Goal: Information Seeking & Learning: Find specific fact

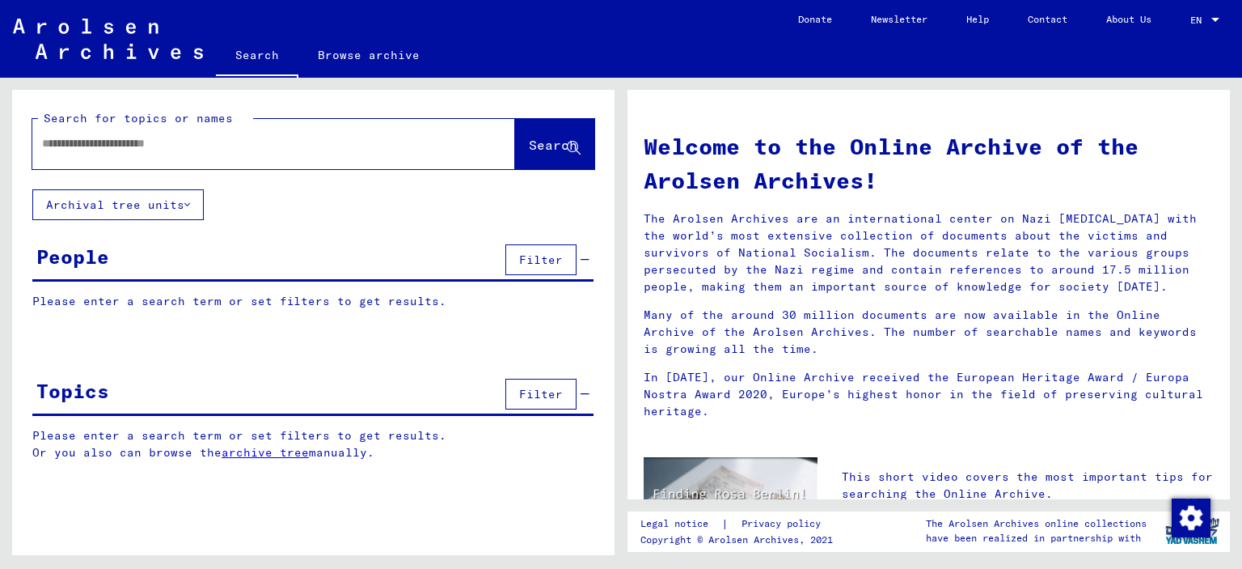
click at [194, 150] on input "text" at bounding box center [254, 143] width 425 height 17
paste input "**********"
click at [531, 142] on span "Search" at bounding box center [553, 145] width 49 height 16
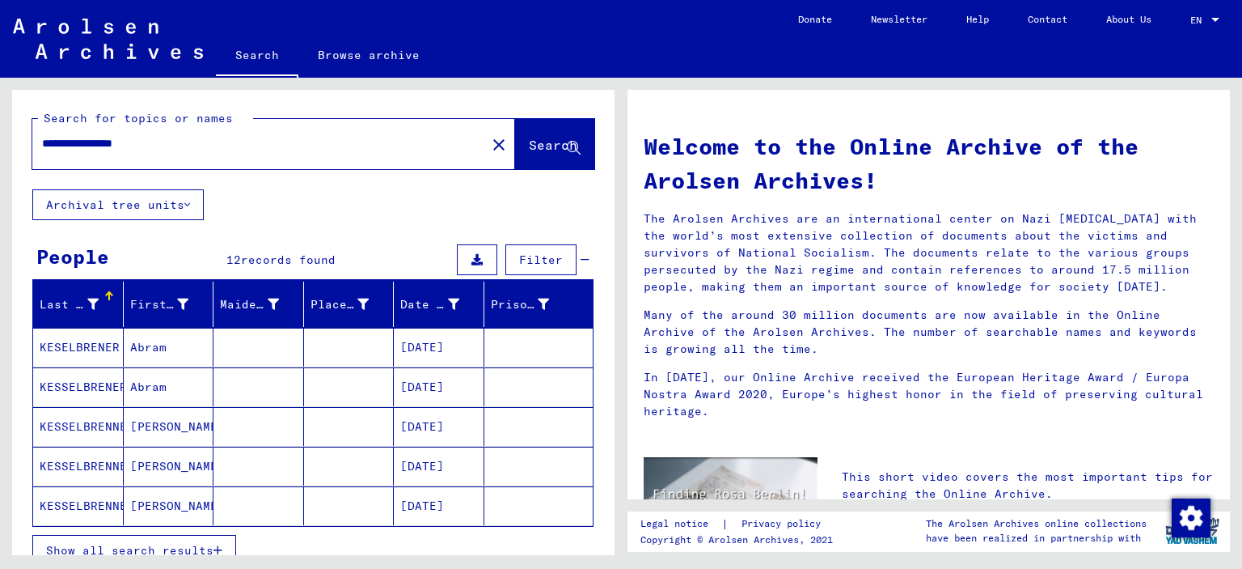
scroll to position [19, 0]
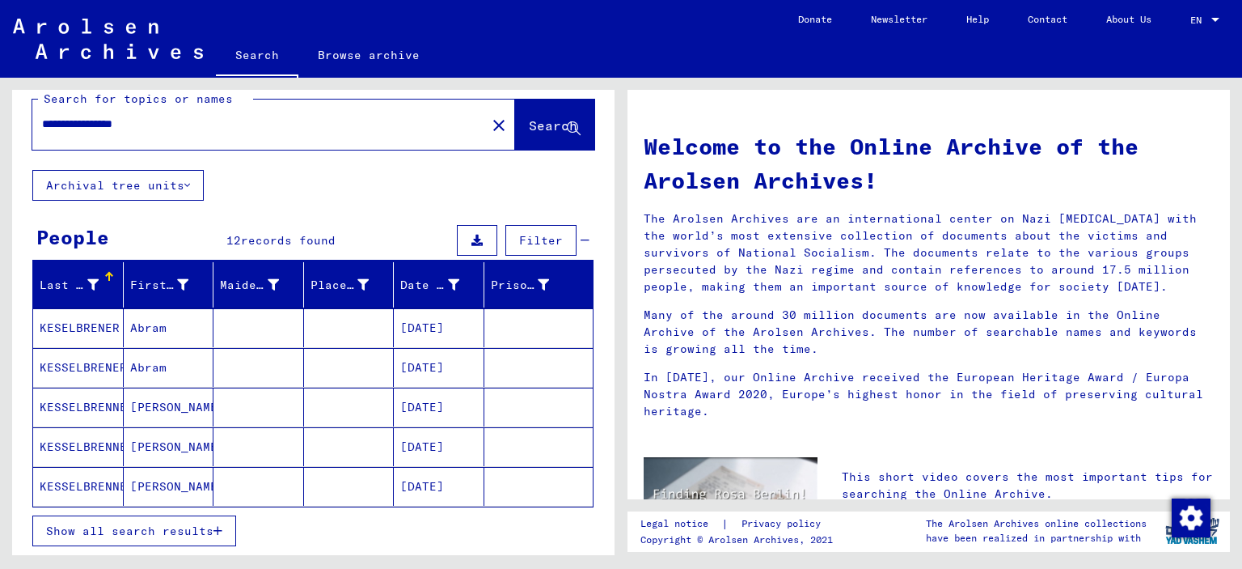
click at [136, 527] on span "Show all search results" at bounding box center [129, 530] width 167 height 15
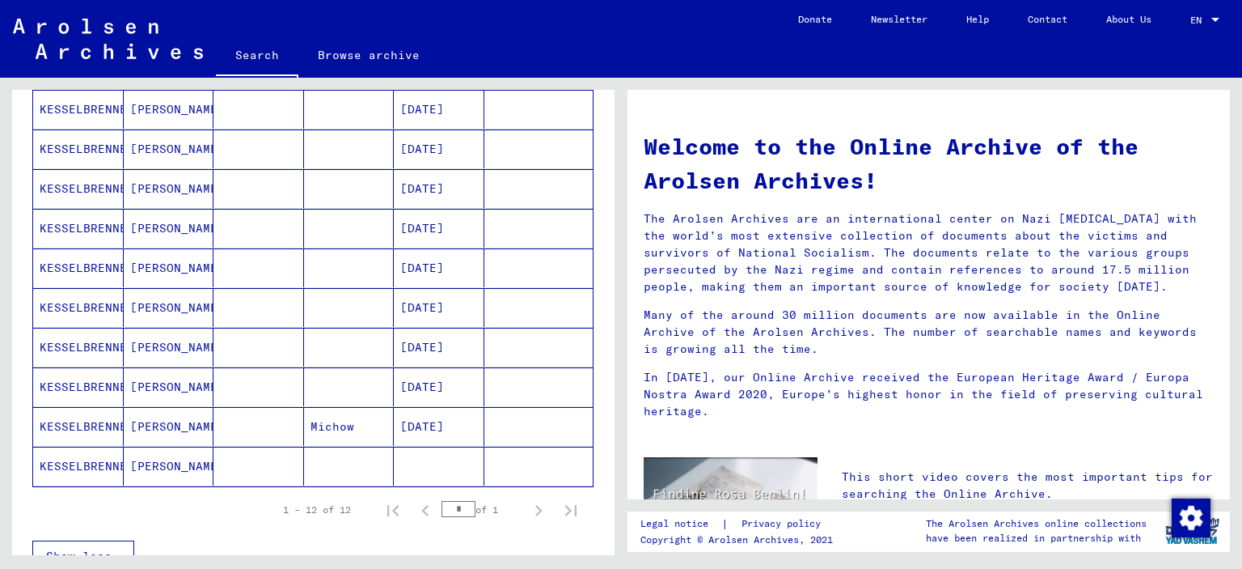
scroll to position [343, 0]
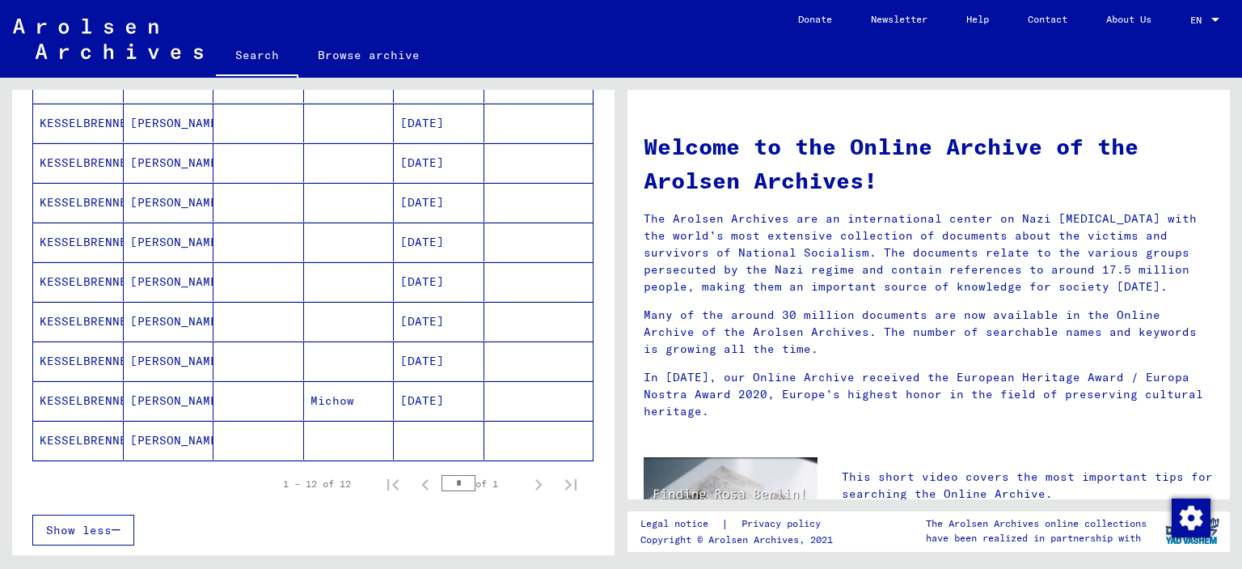
click at [81, 396] on mat-cell "KESSELBRENNER" at bounding box center [78, 400] width 91 height 39
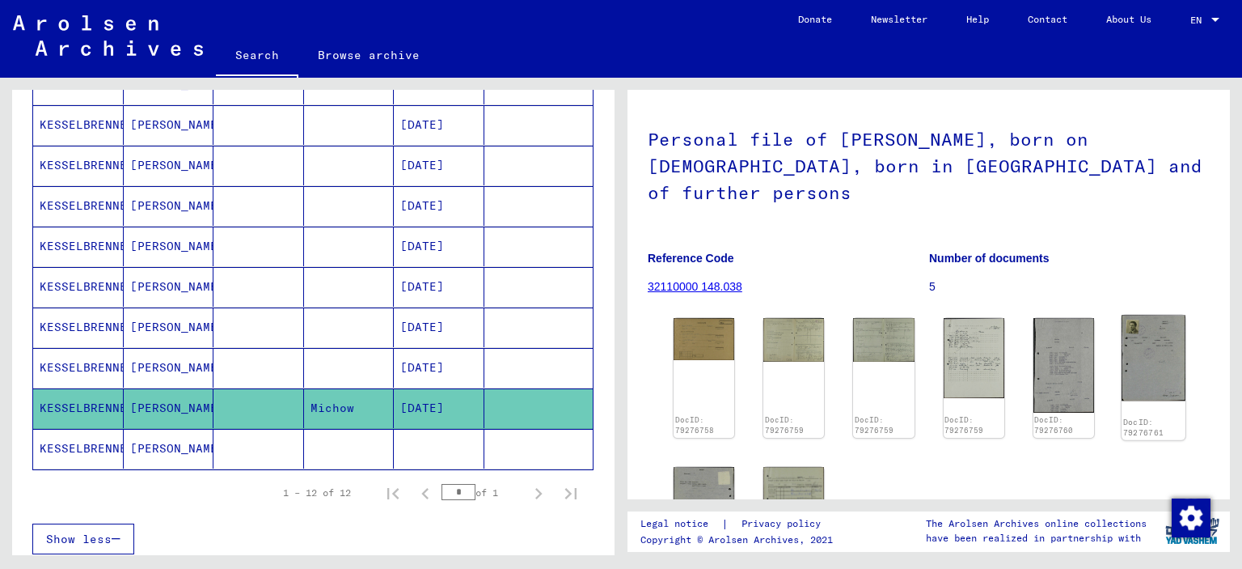
click at [1140, 345] on img at bounding box center [1154, 358] width 64 height 86
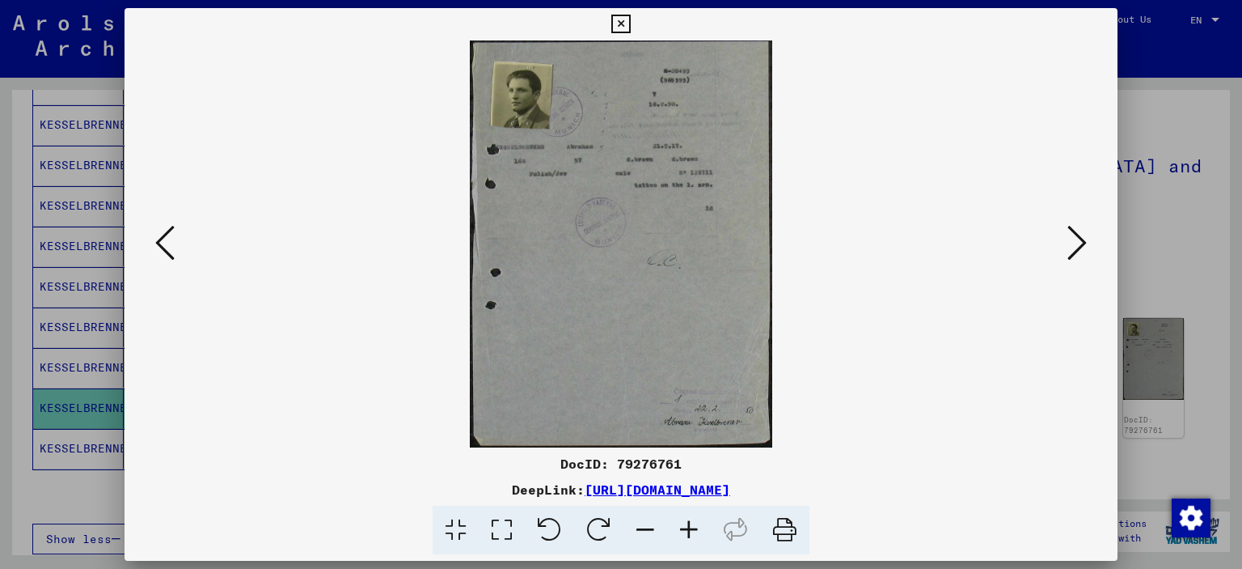
click at [692, 528] on icon at bounding box center [689, 530] width 44 height 49
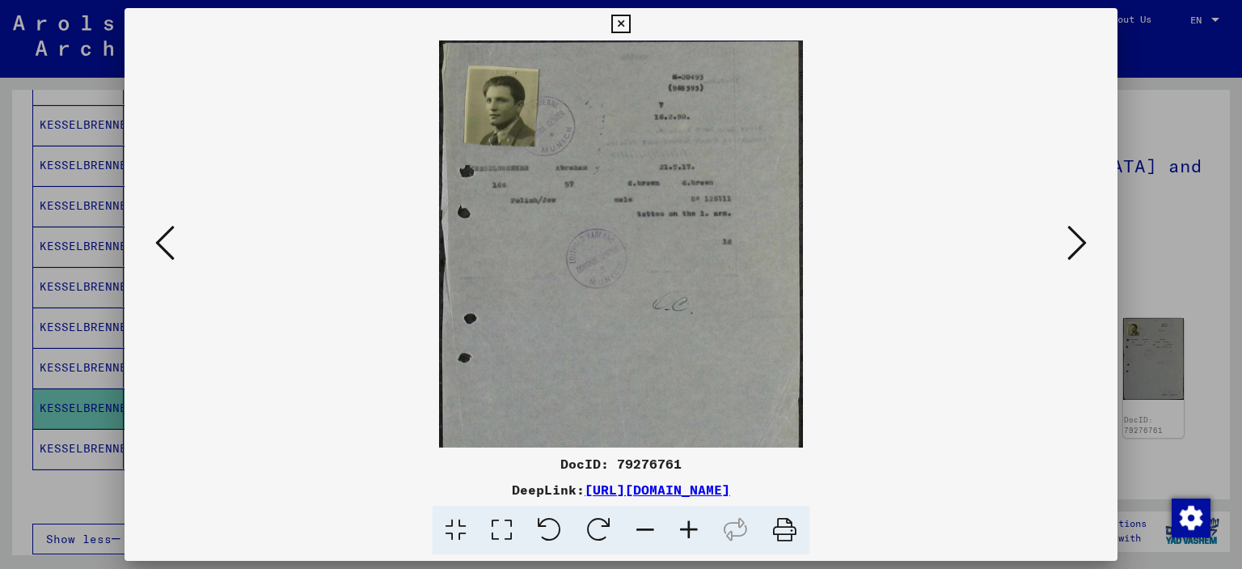
click at [692, 528] on icon at bounding box center [689, 530] width 44 height 49
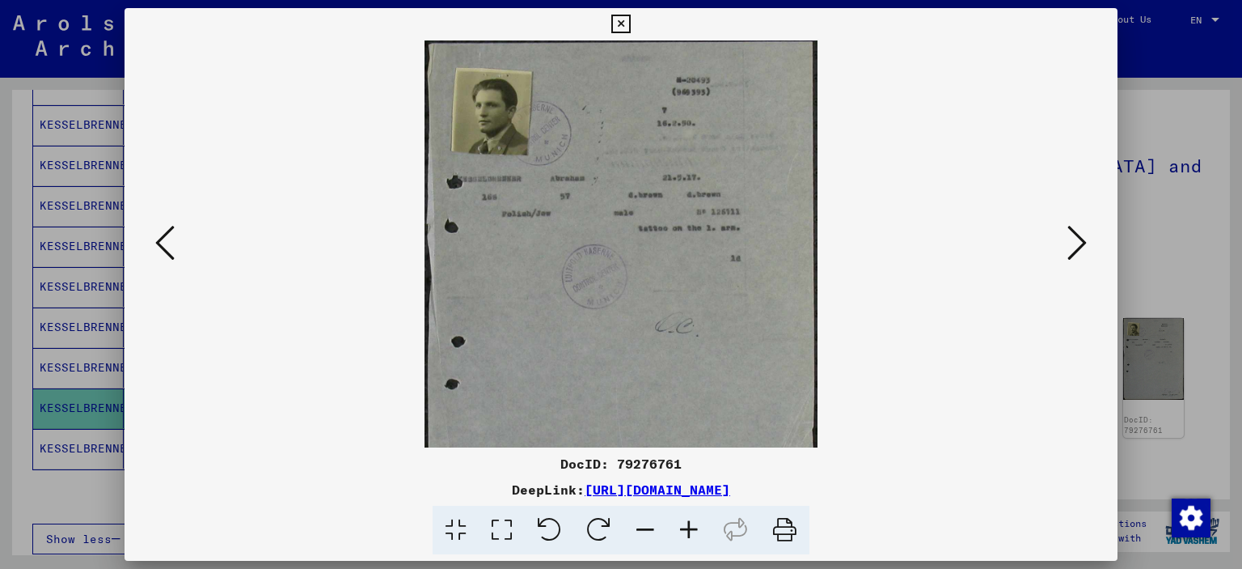
click at [692, 528] on icon at bounding box center [689, 530] width 44 height 49
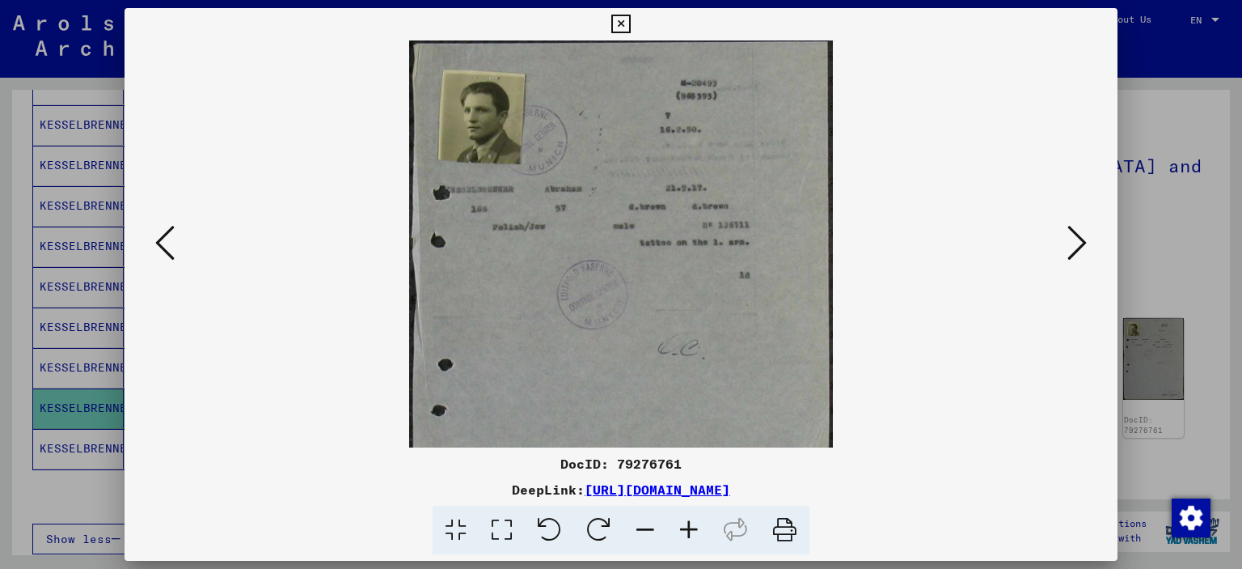
click at [692, 528] on icon at bounding box center [689, 530] width 44 height 49
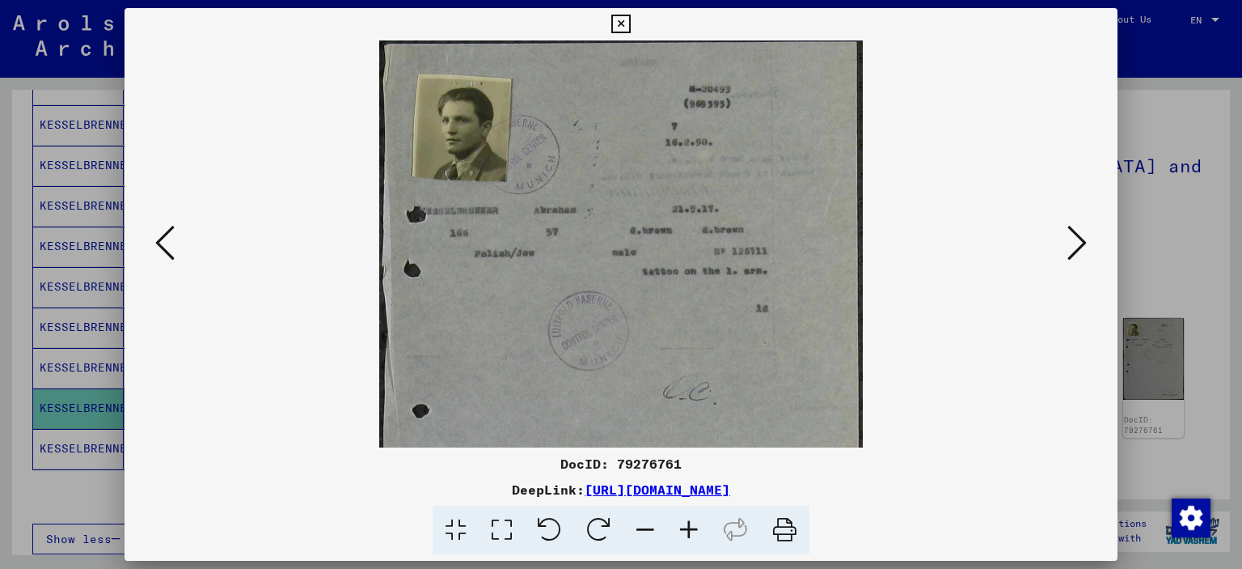
click at [692, 528] on icon at bounding box center [689, 530] width 44 height 49
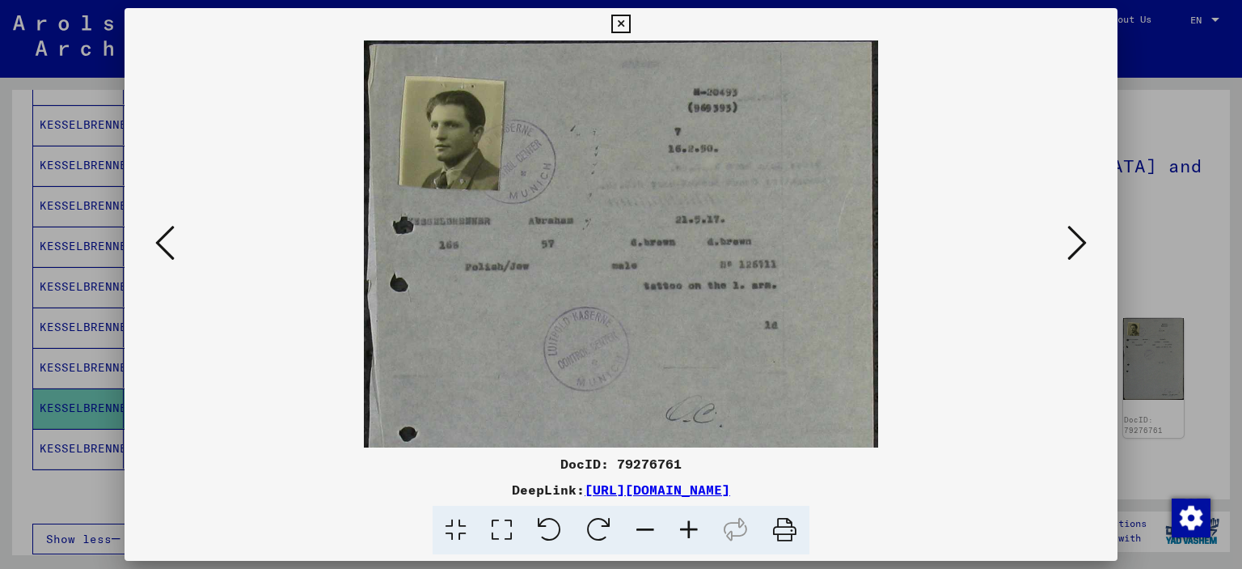
click at [692, 528] on icon at bounding box center [689, 530] width 44 height 49
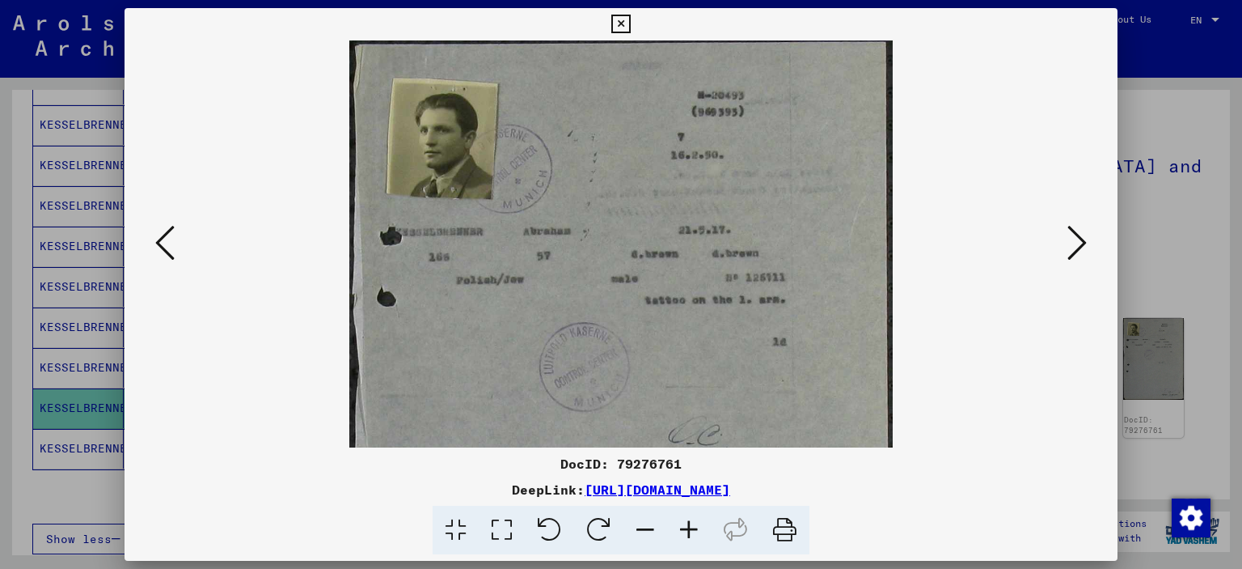
click at [692, 528] on icon at bounding box center [689, 530] width 44 height 49
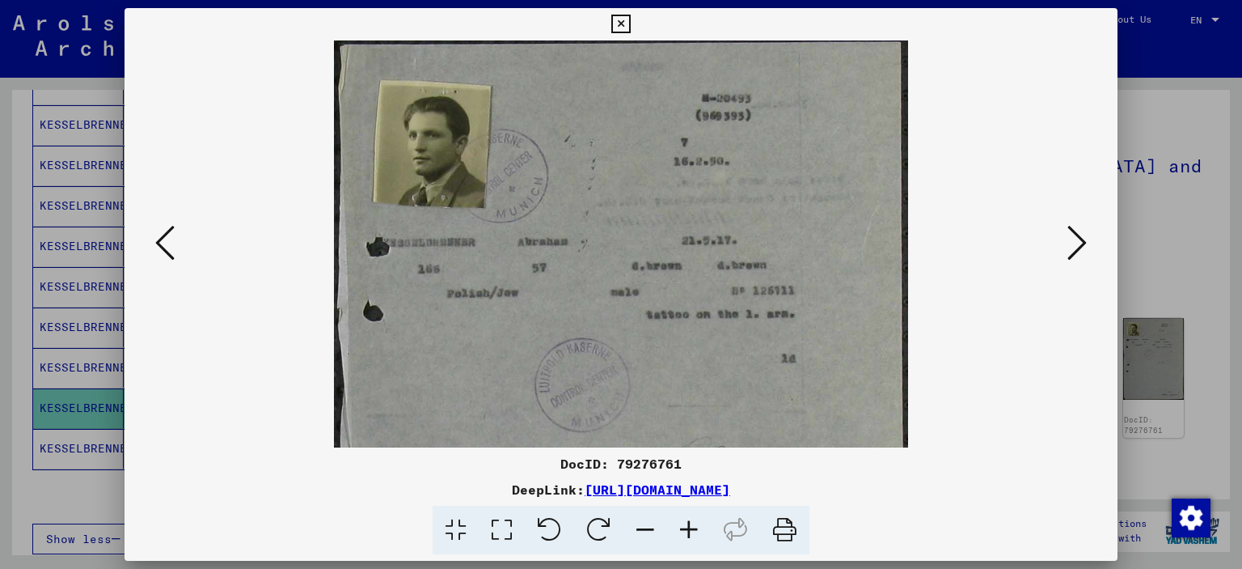
click at [692, 528] on icon at bounding box center [689, 530] width 44 height 49
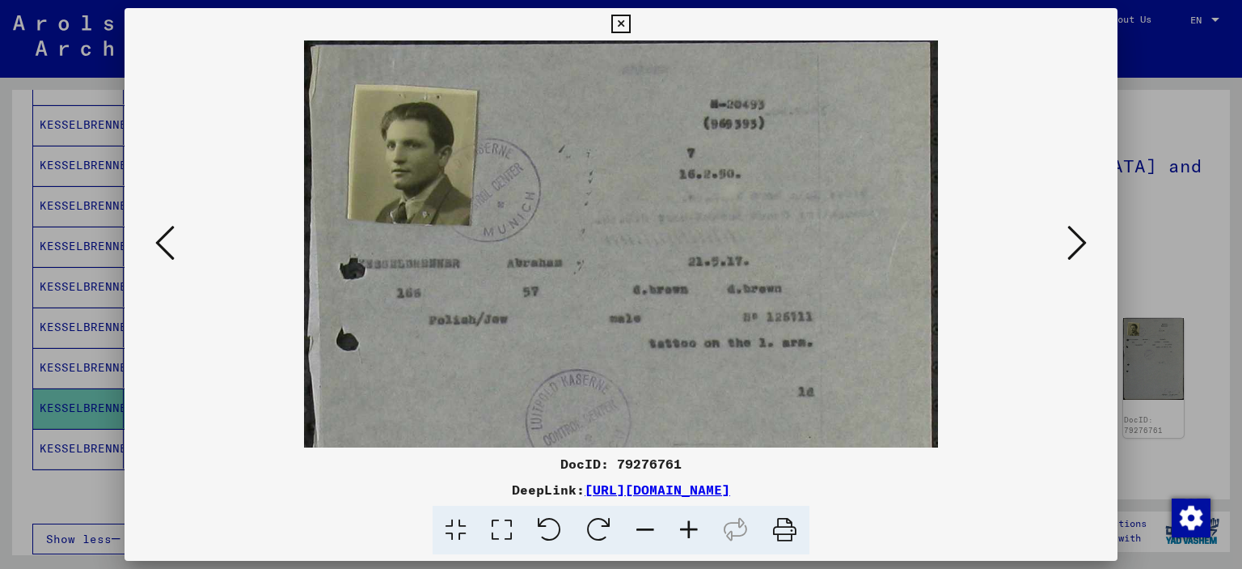
click at [692, 528] on icon at bounding box center [689, 530] width 44 height 49
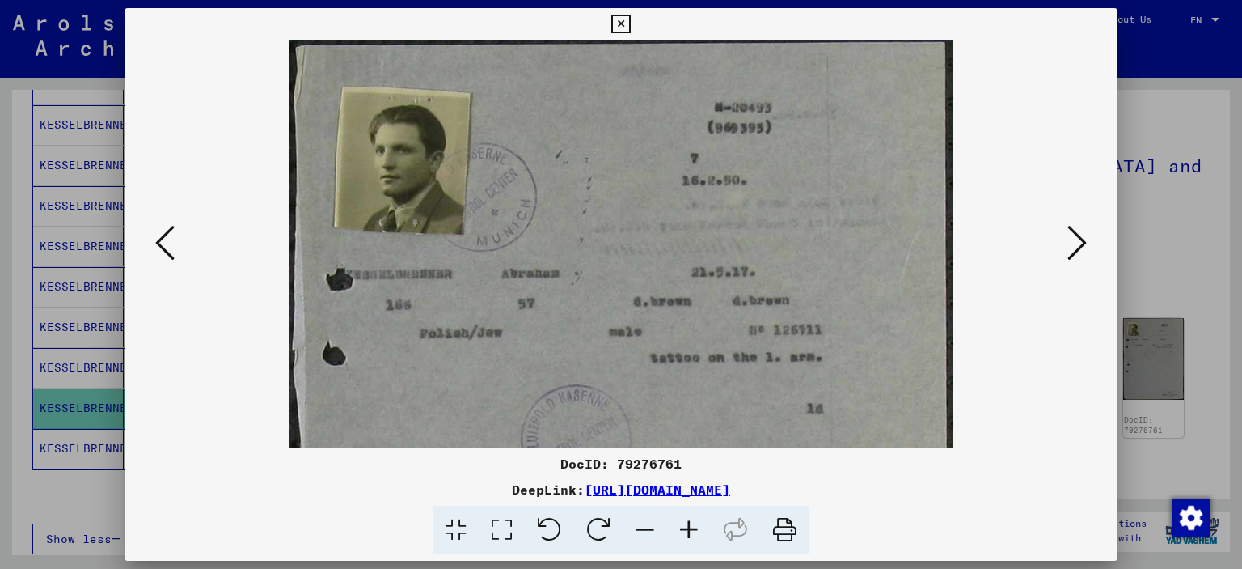
click at [692, 528] on icon at bounding box center [689, 530] width 44 height 49
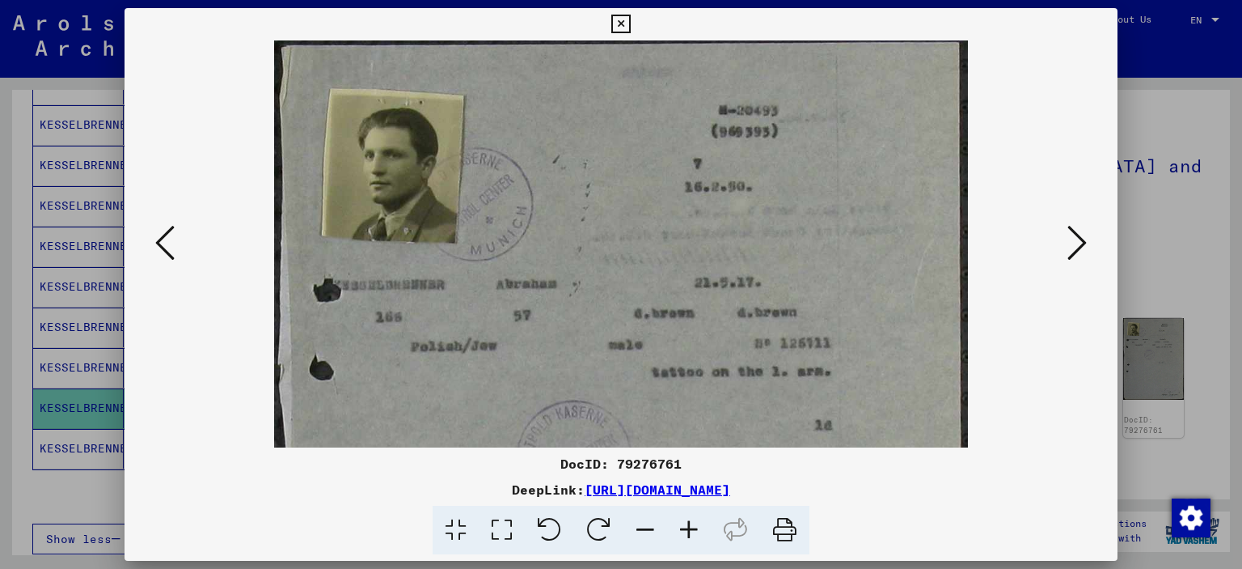
click at [692, 528] on icon at bounding box center [689, 530] width 44 height 49
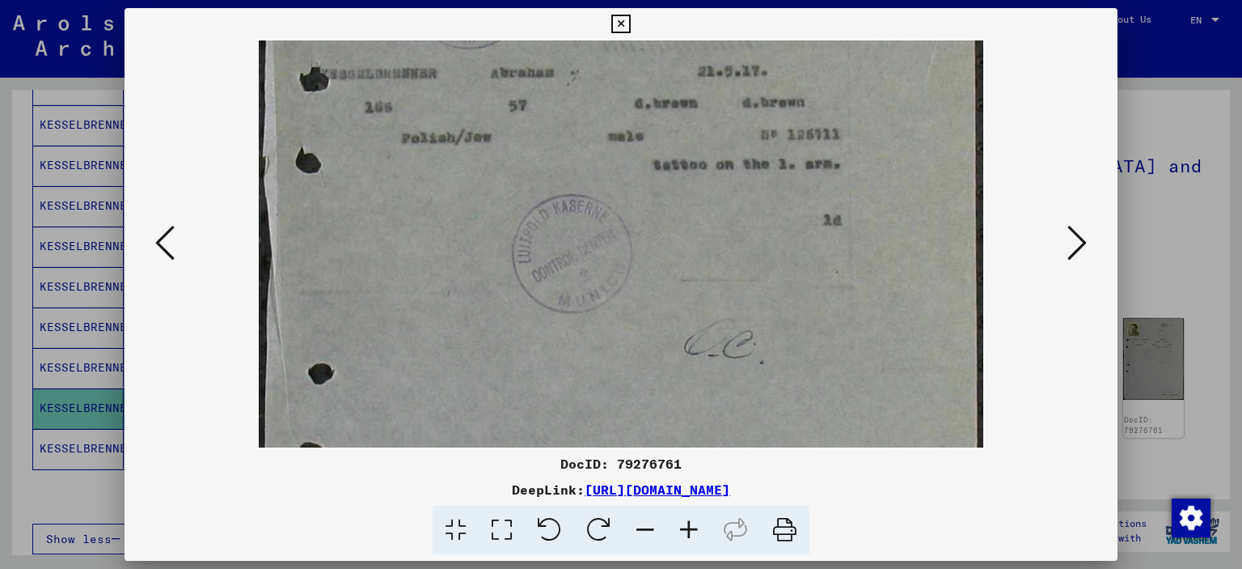
drag, startPoint x: 680, startPoint y: 338, endPoint x: 676, endPoint y: 116, distance: 222.5
click at [676, 116] on img at bounding box center [621, 304] width 725 height 973
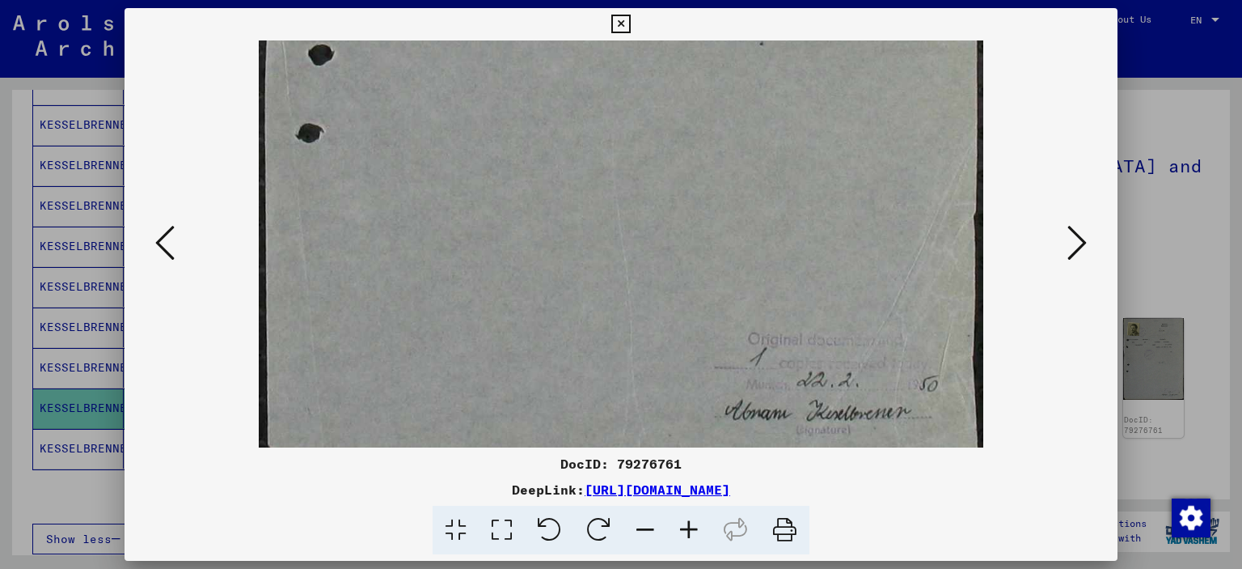
drag, startPoint x: 690, startPoint y: 336, endPoint x: 695, endPoint y: 20, distance: 315.5
click at [695, 20] on div "DocID: 79276761 DeepLink: [URL][DOMAIN_NAME]" at bounding box center [622, 281] width 994 height 547
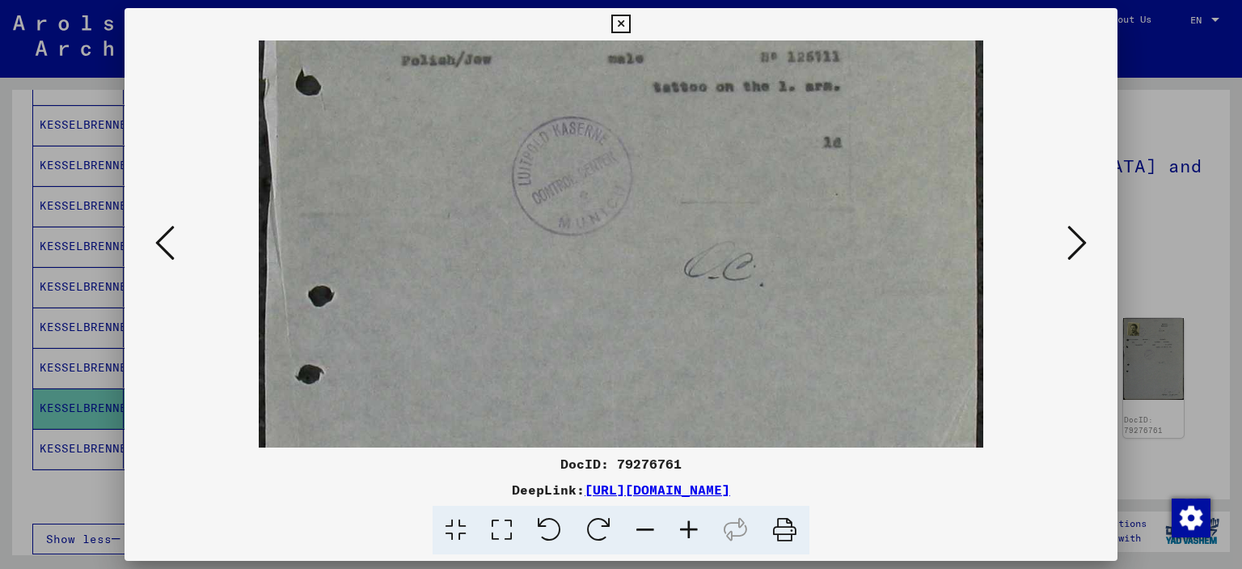
drag, startPoint x: 696, startPoint y: 218, endPoint x: 713, endPoint y: 362, distance: 145.0
click at [713, 362] on img at bounding box center [621, 227] width 725 height 973
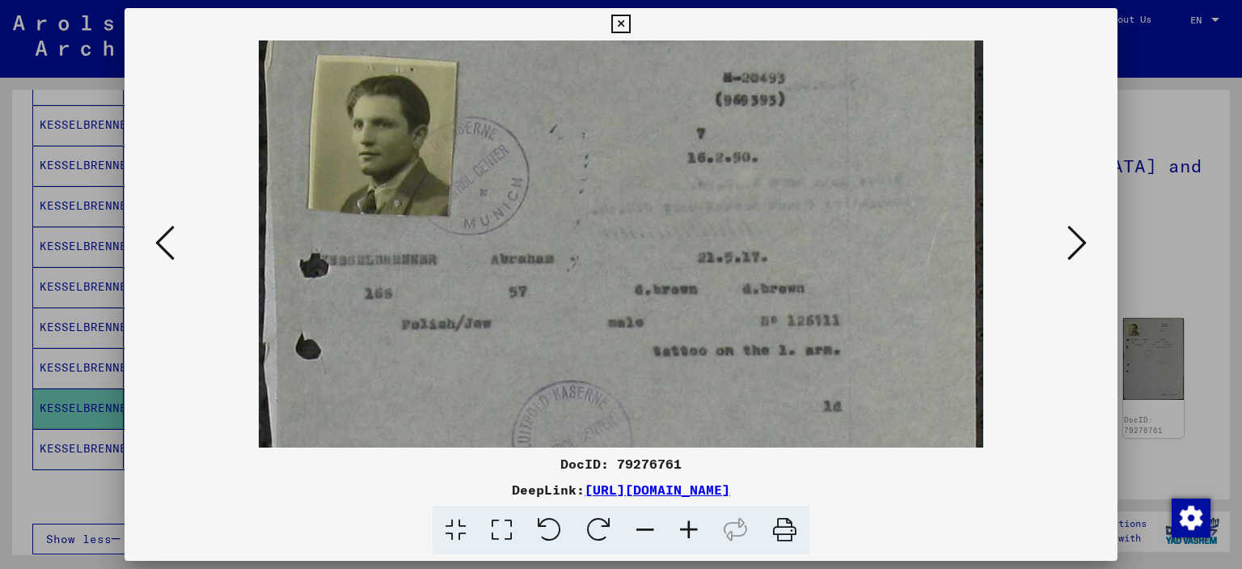
drag, startPoint x: 551, startPoint y: 99, endPoint x: 572, endPoint y: 365, distance: 266.1
click at [572, 367] on img at bounding box center [621, 491] width 725 height 973
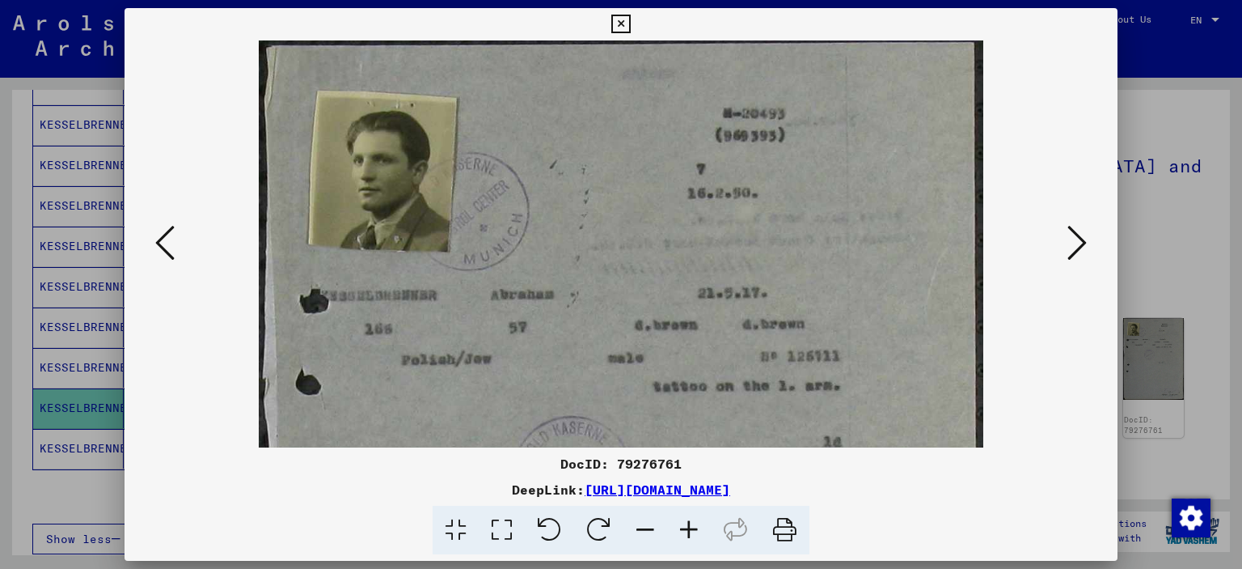
drag, startPoint x: 556, startPoint y: 145, endPoint x: 572, endPoint y: 345, distance: 201.2
click at [572, 345] on img at bounding box center [621, 526] width 725 height 973
click at [1077, 248] on icon at bounding box center [1077, 242] width 19 height 39
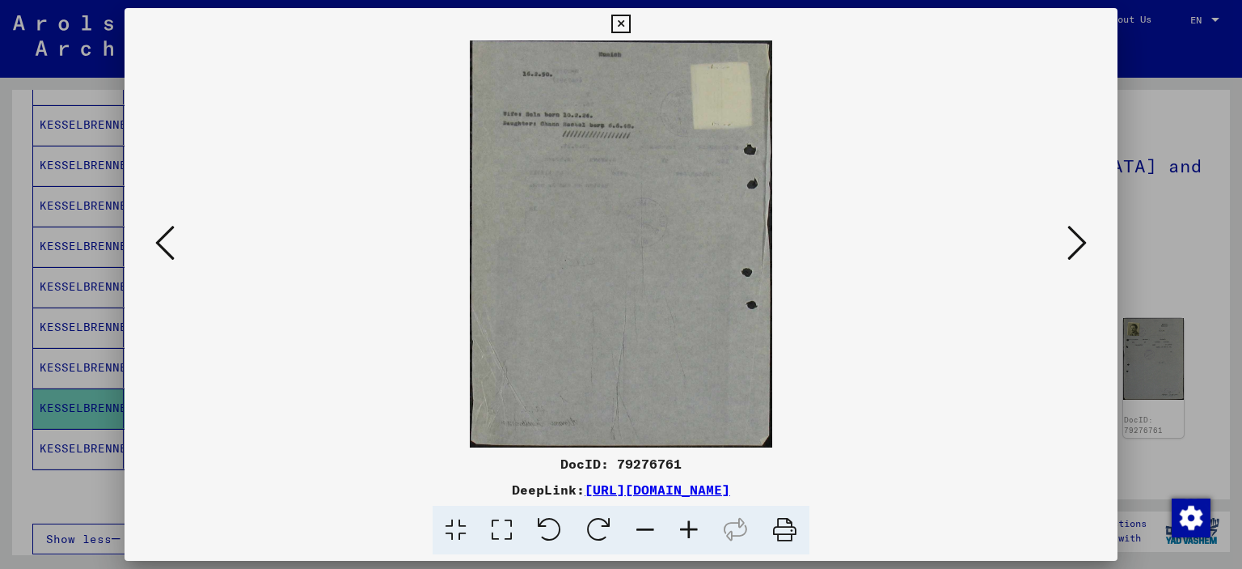
click at [1077, 248] on icon at bounding box center [1077, 242] width 19 height 39
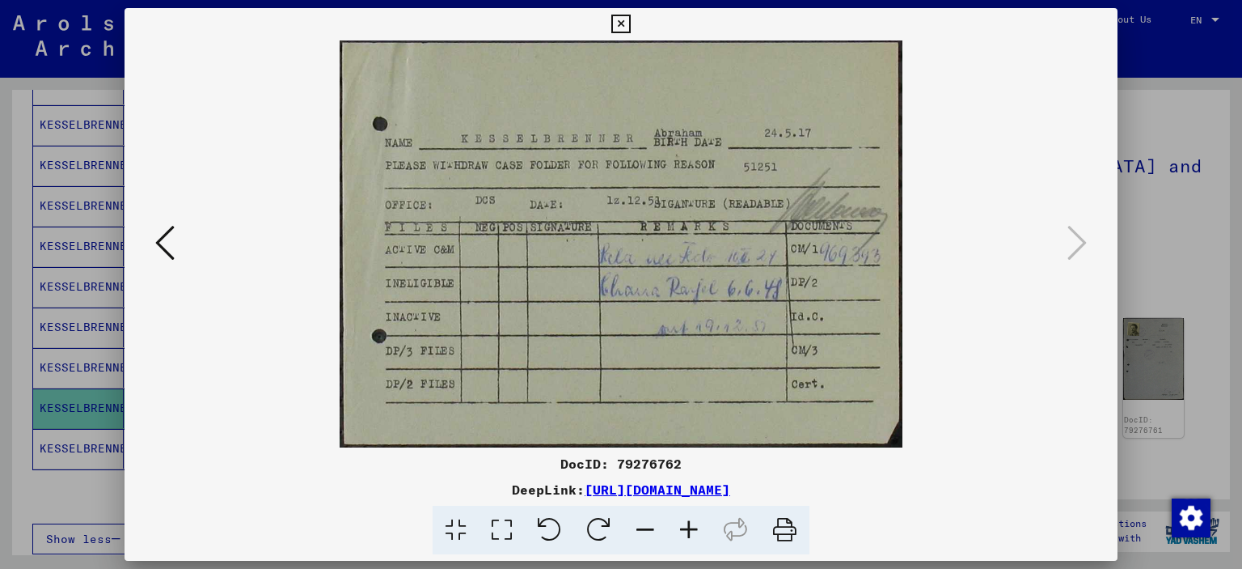
click at [171, 247] on icon at bounding box center [164, 242] width 19 height 39
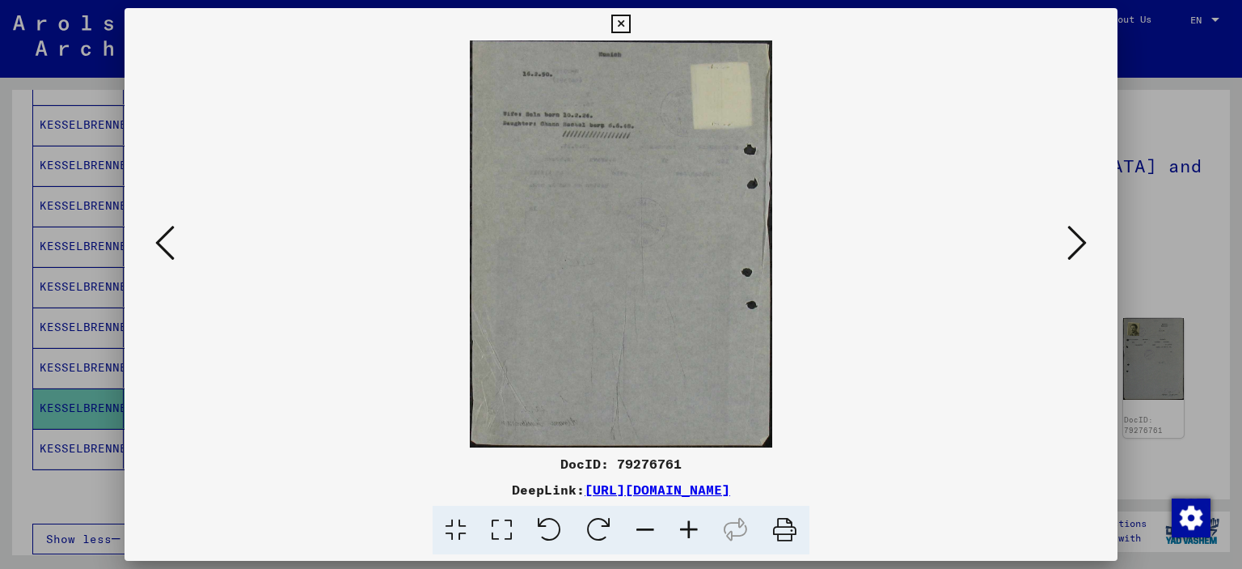
click at [169, 248] on icon at bounding box center [164, 242] width 19 height 39
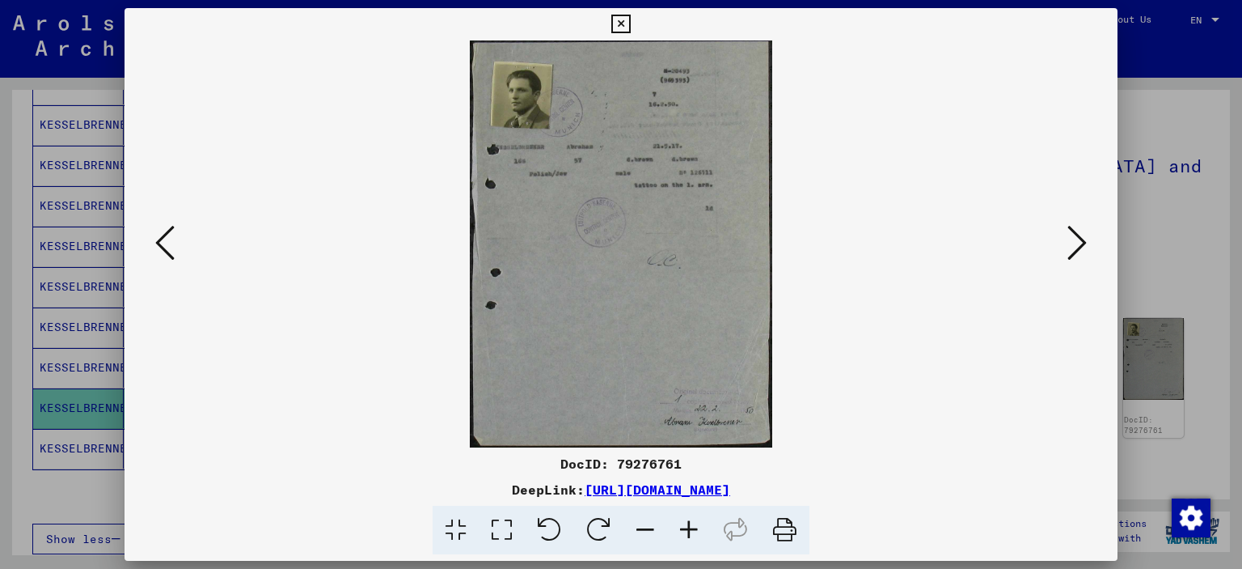
click at [515, 81] on img at bounding box center [621, 243] width 303 height 407
click at [621, 19] on icon at bounding box center [620, 24] width 19 height 19
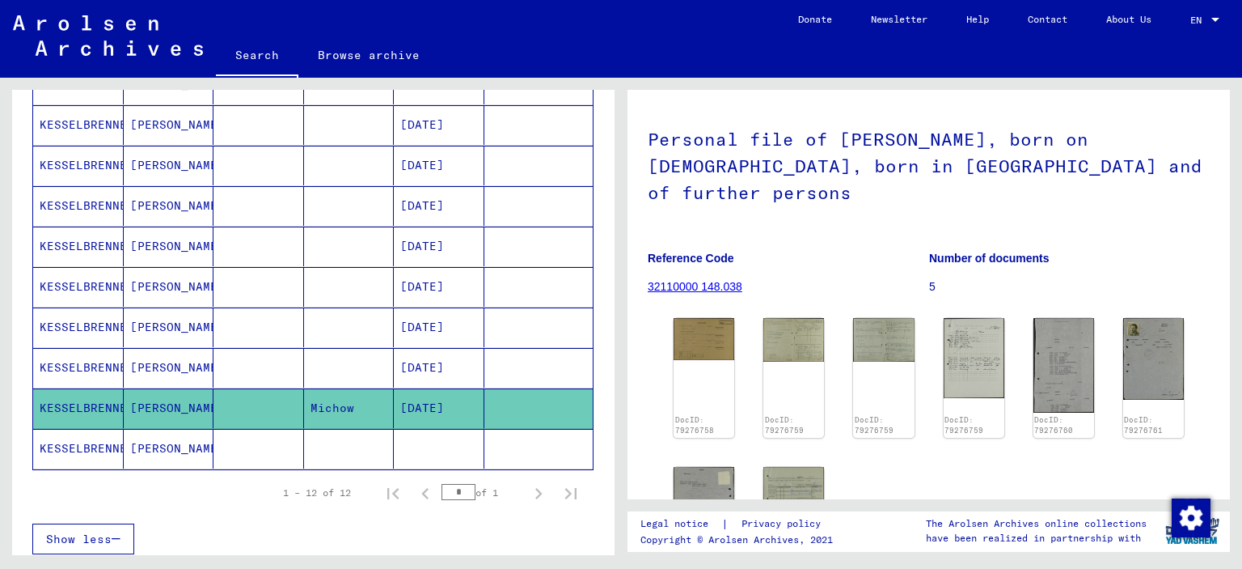
click at [92, 363] on mat-cell "KESSELBRENNER" at bounding box center [78, 368] width 91 height 40
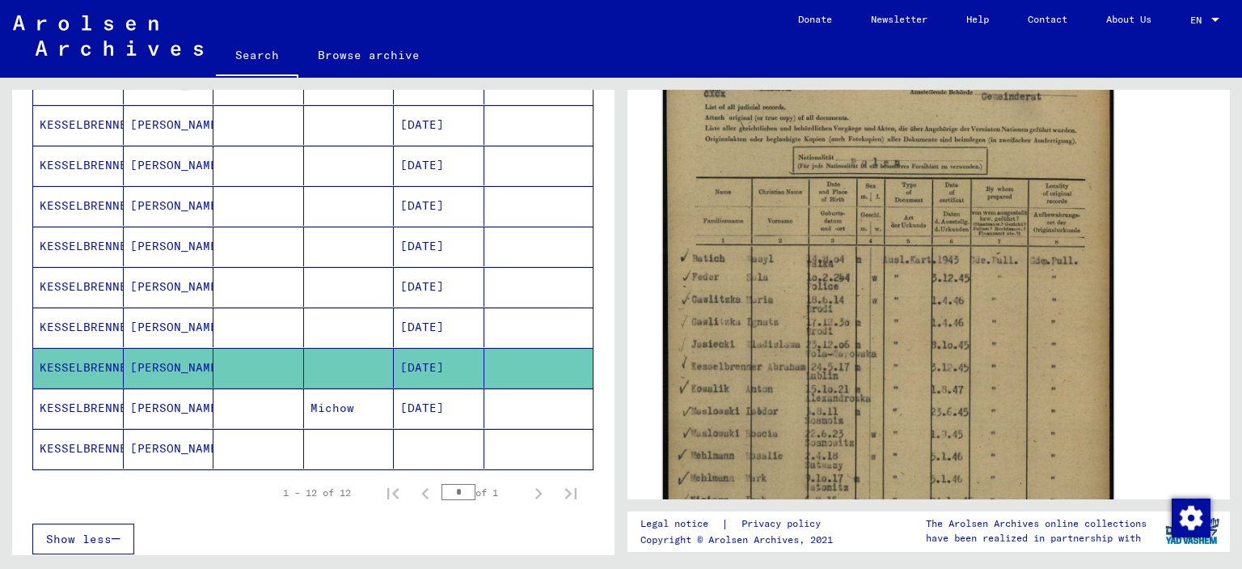
scroll to position [404, 0]
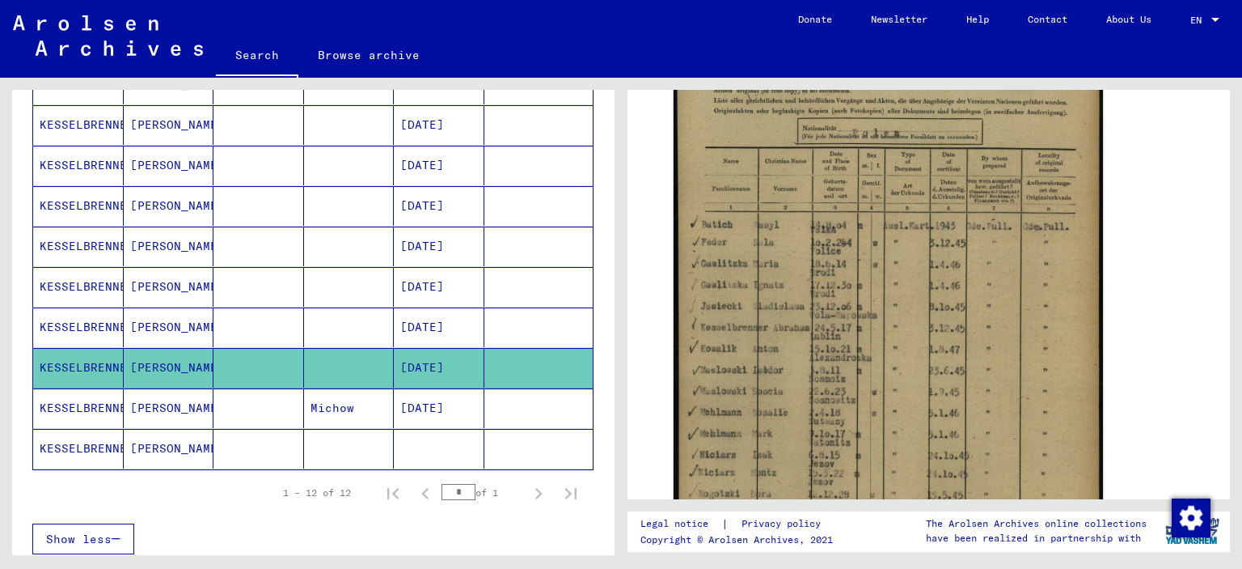
click at [87, 332] on mat-cell "KESSELBRENNER" at bounding box center [78, 327] width 91 height 40
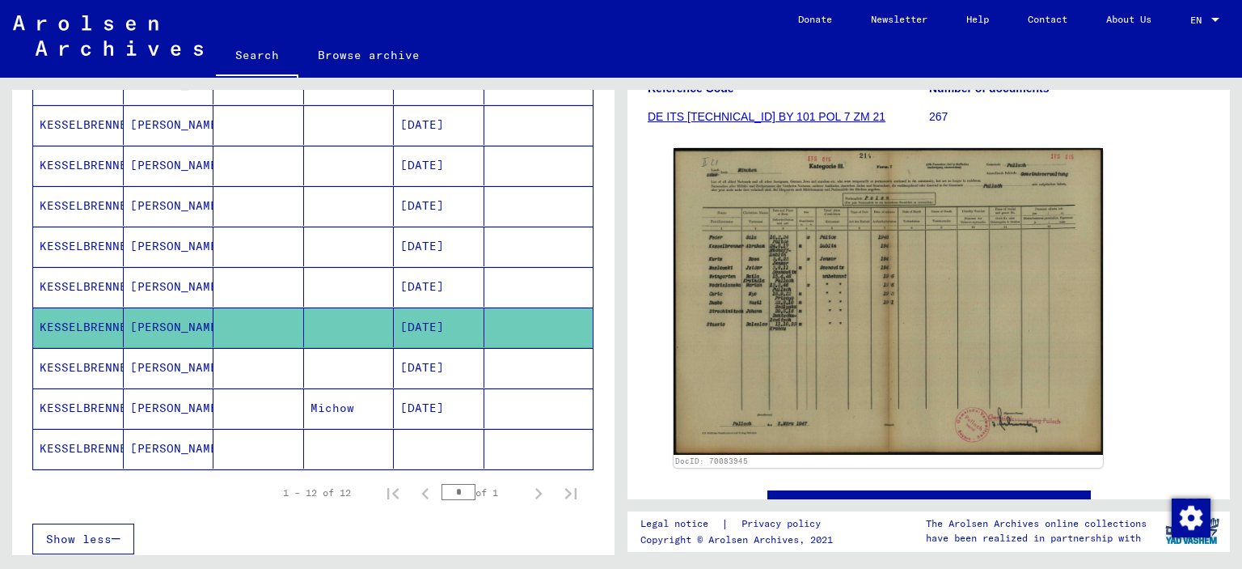
scroll to position [243, 0]
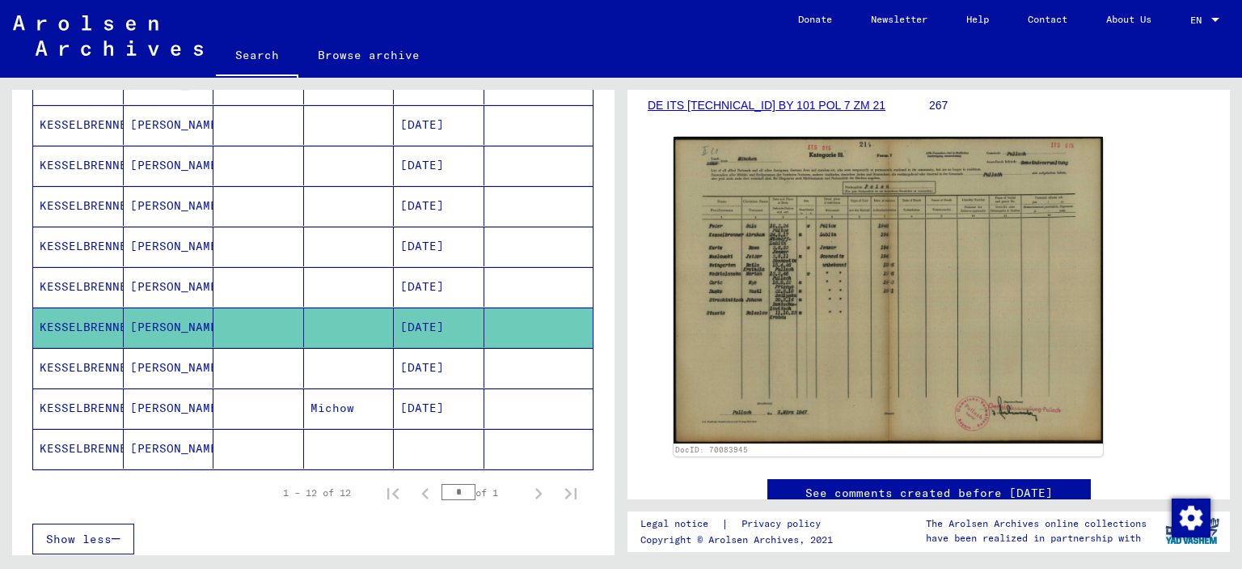
click at [69, 278] on mat-cell "KESSELBRENNER" at bounding box center [78, 287] width 91 height 40
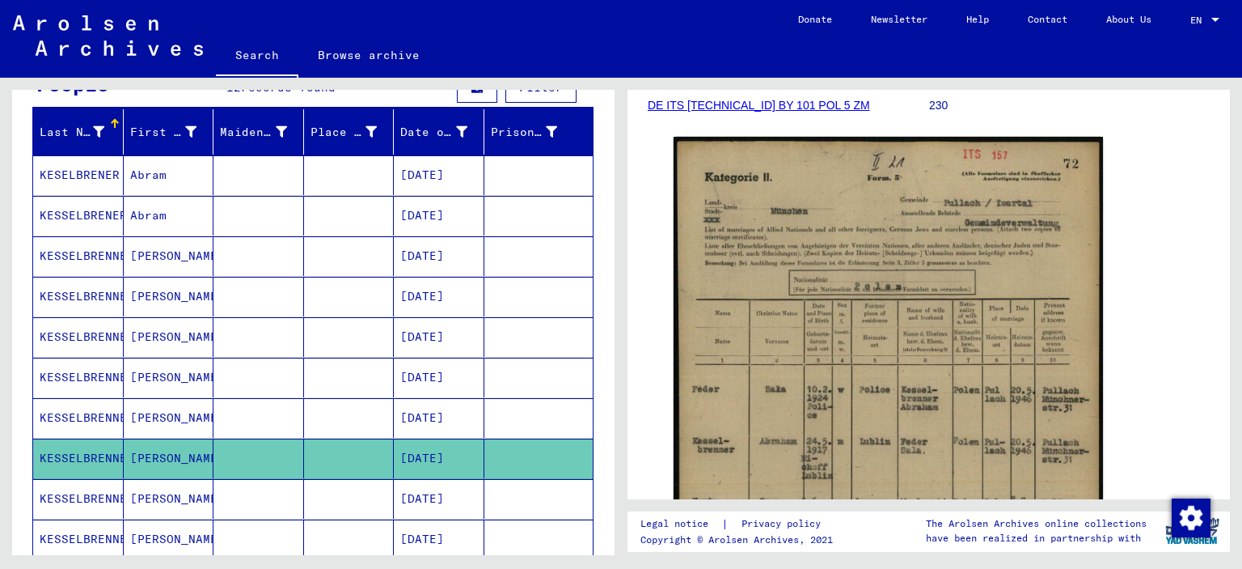
scroll to position [101, 0]
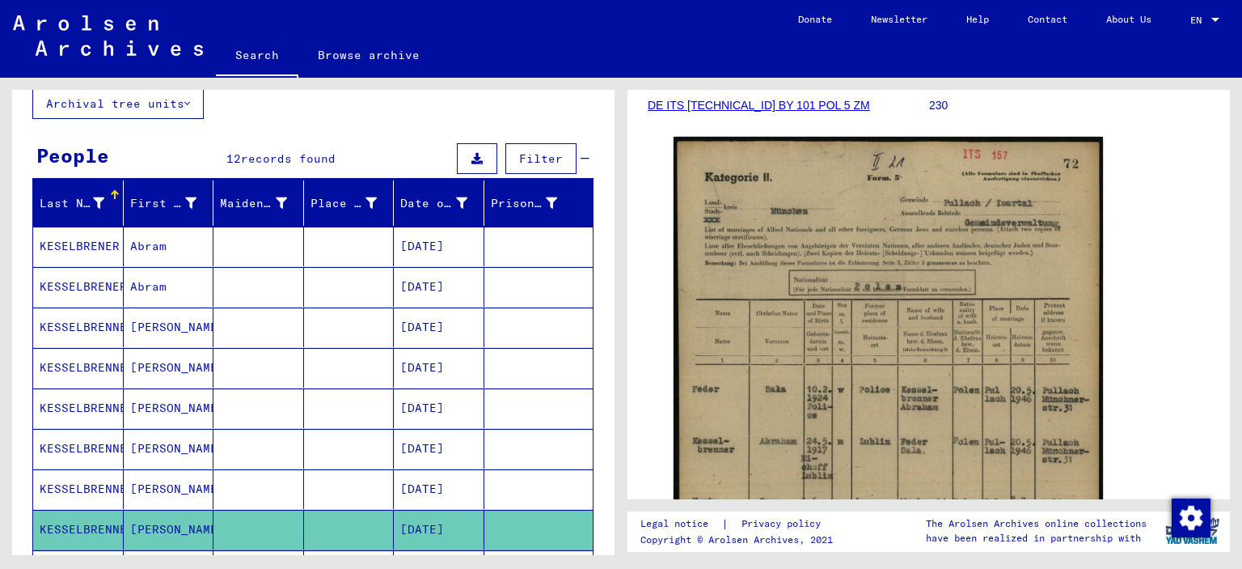
click at [87, 284] on mat-cell "KESSELBRENER" at bounding box center [78, 287] width 91 height 40
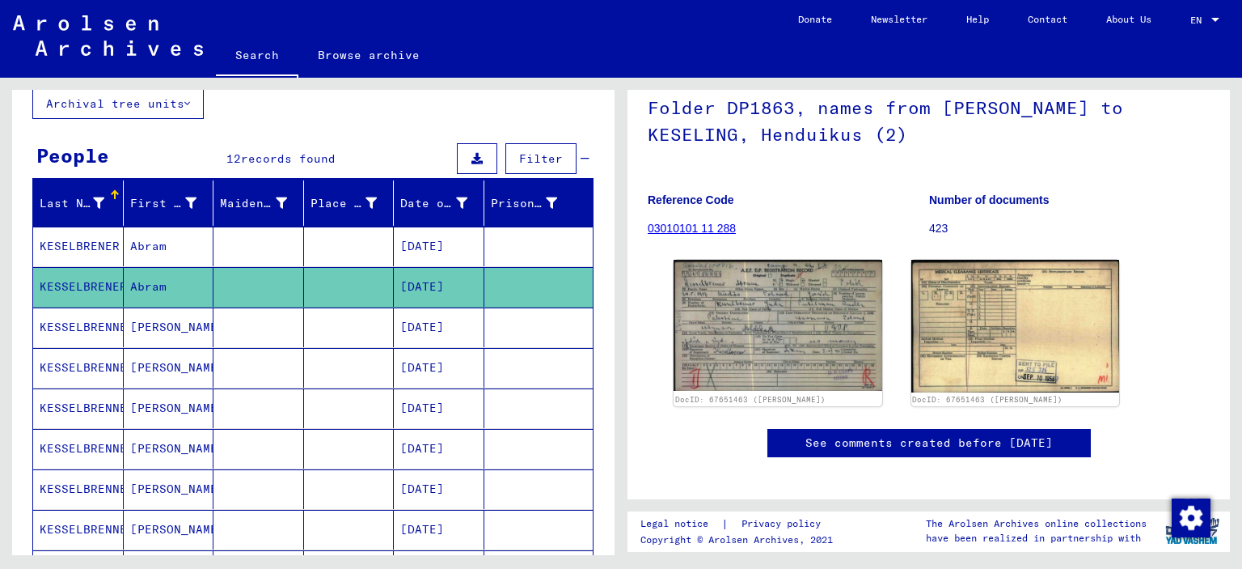
scroll to position [162, 0]
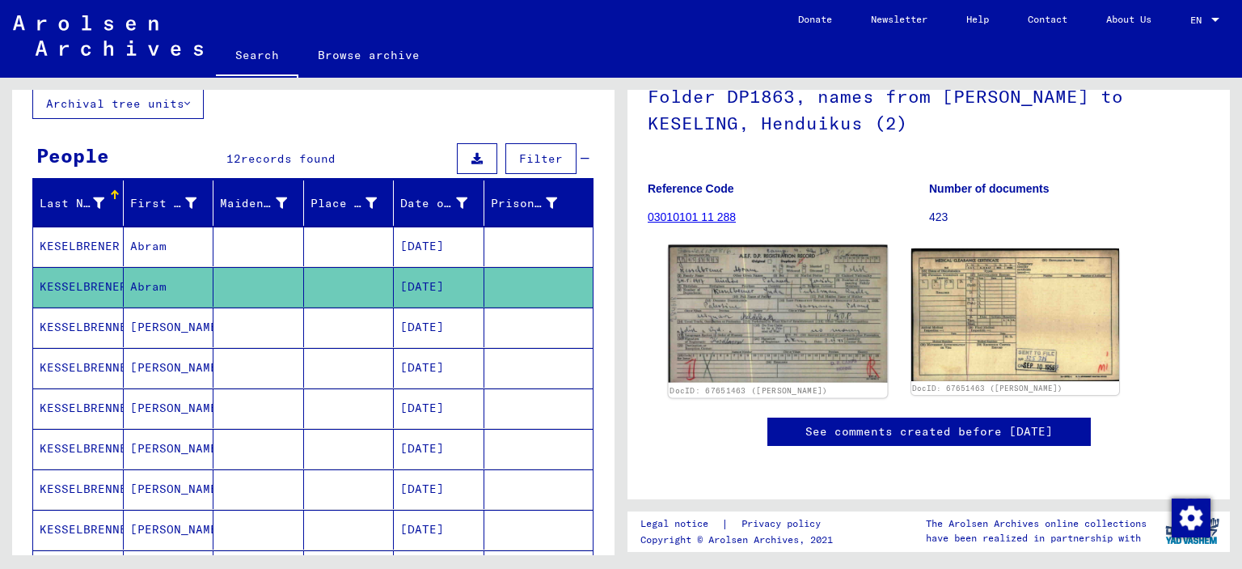
click at [777, 284] on img at bounding box center [778, 313] width 218 height 137
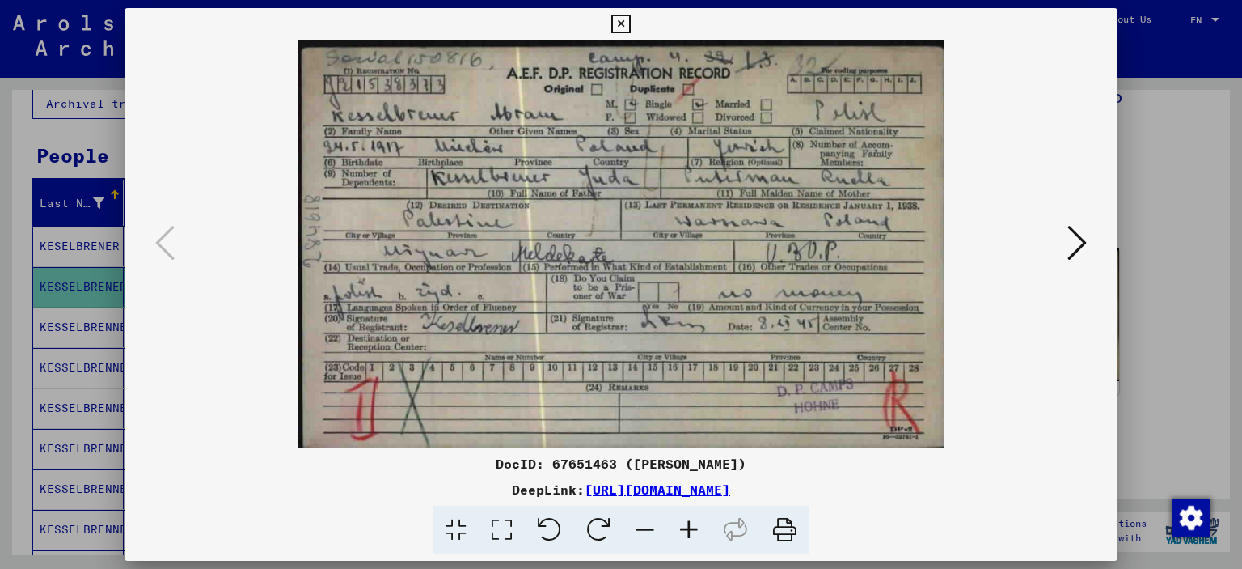
click at [622, 25] on icon at bounding box center [620, 24] width 19 height 19
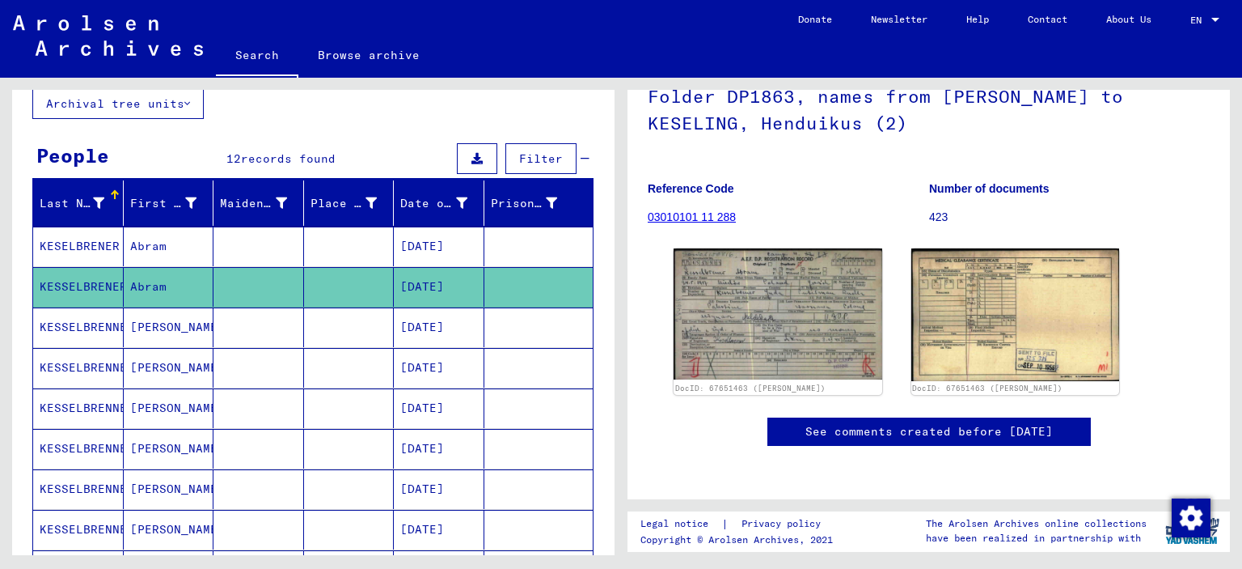
click at [70, 324] on mat-cell "KESSELBRENNER" at bounding box center [78, 327] width 91 height 40
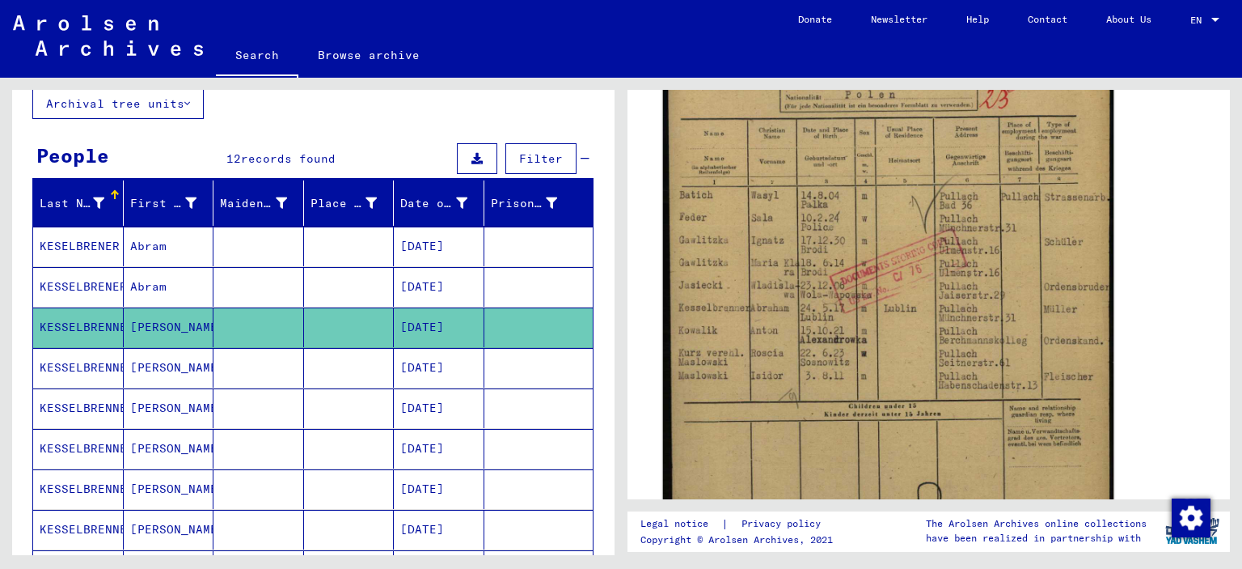
scroll to position [404, 0]
click at [946, 299] on img at bounding box center [888, 272] width 451 height 624
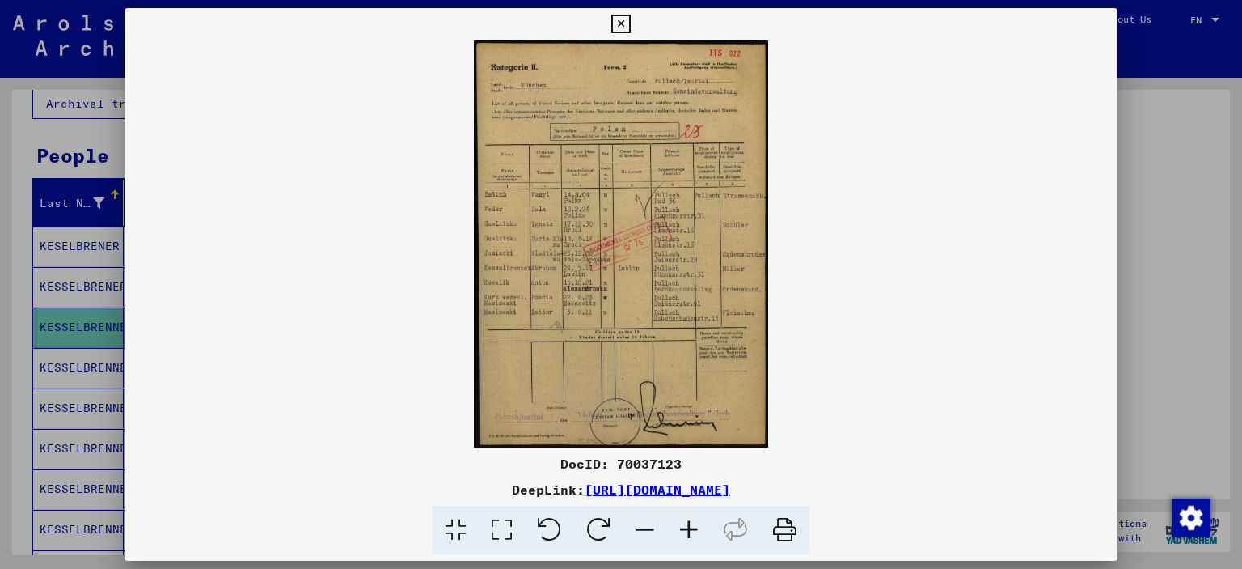
click at [692, 534] on icon at bounding box center [689, 530] width 44 height 49
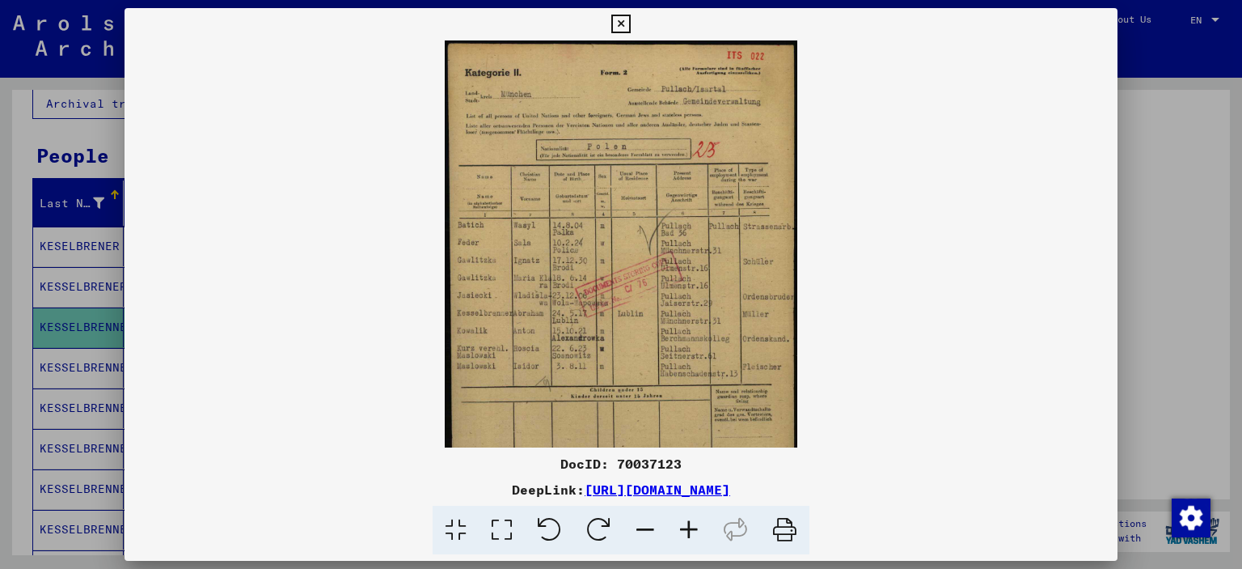
click at [692, 534] on icon at bounding box center [689, 530] width 44 height 49
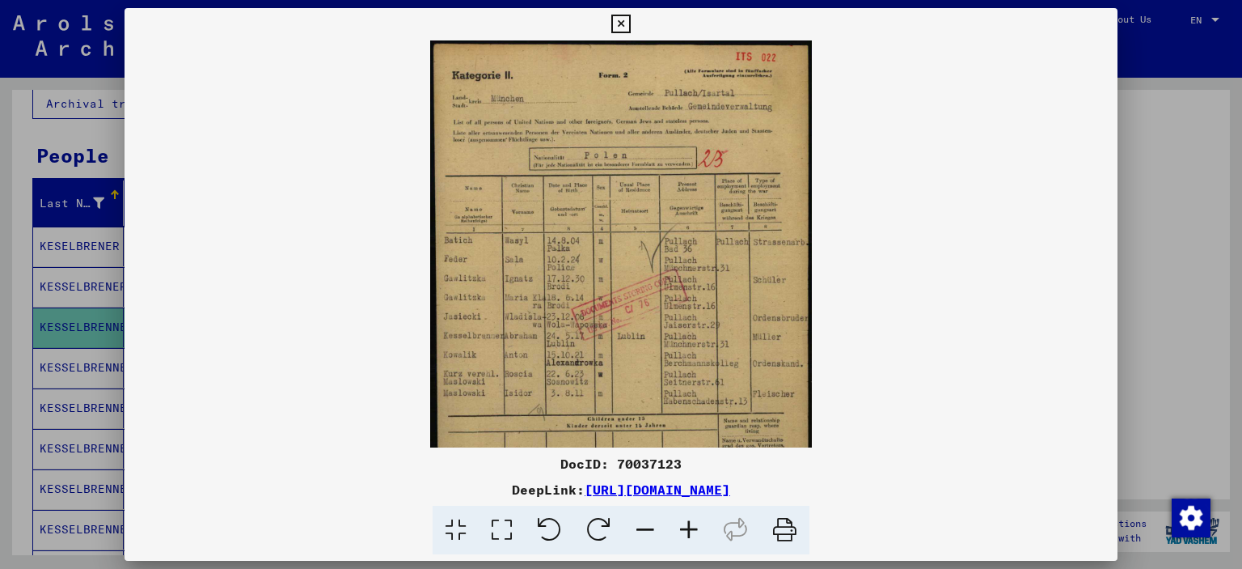
click at [692, 534] on icon at bounding box center [689, 530] width 44 height 49
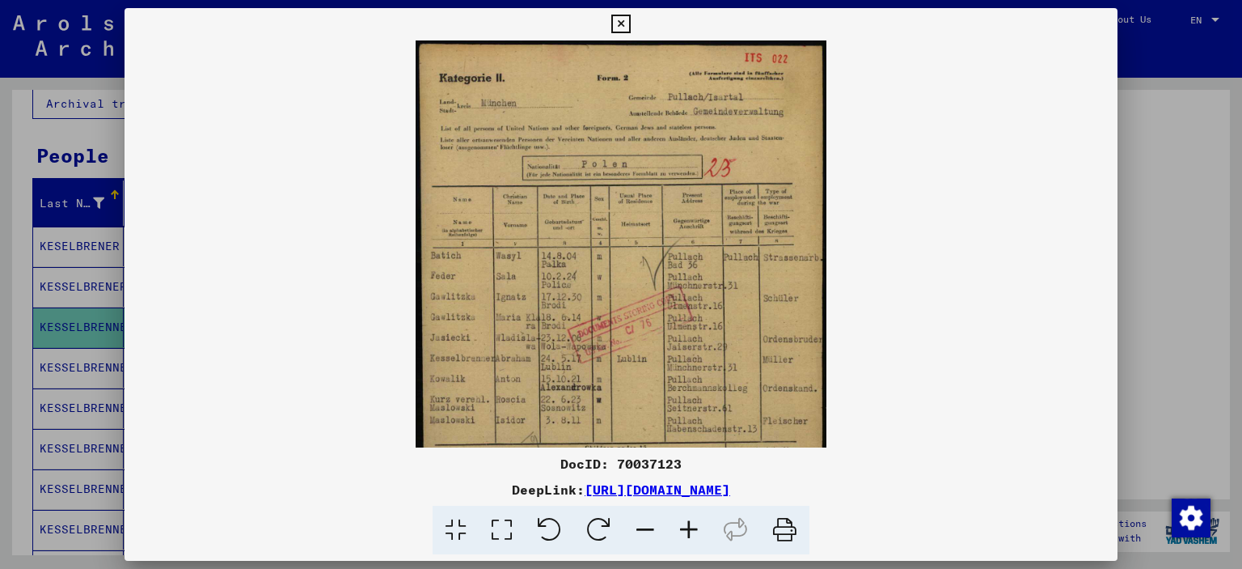
click at [692, 534] on icon at bounding box center [689, 530] width 44 height 49
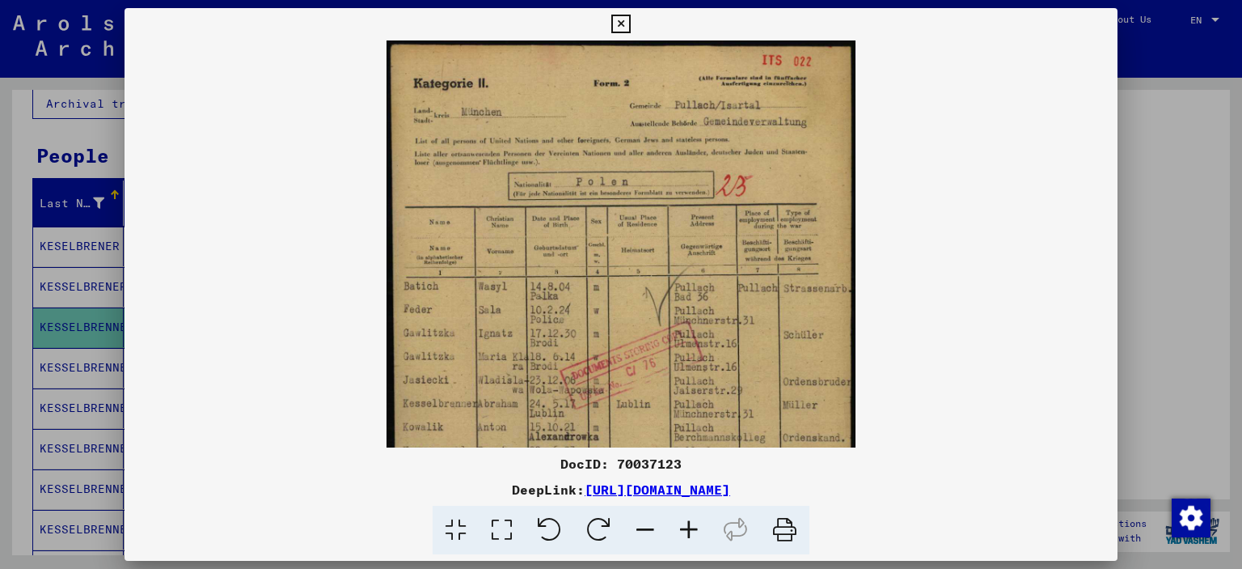
click at [691, 534] on icon at bounding box center [689, 530] width 44 height 49
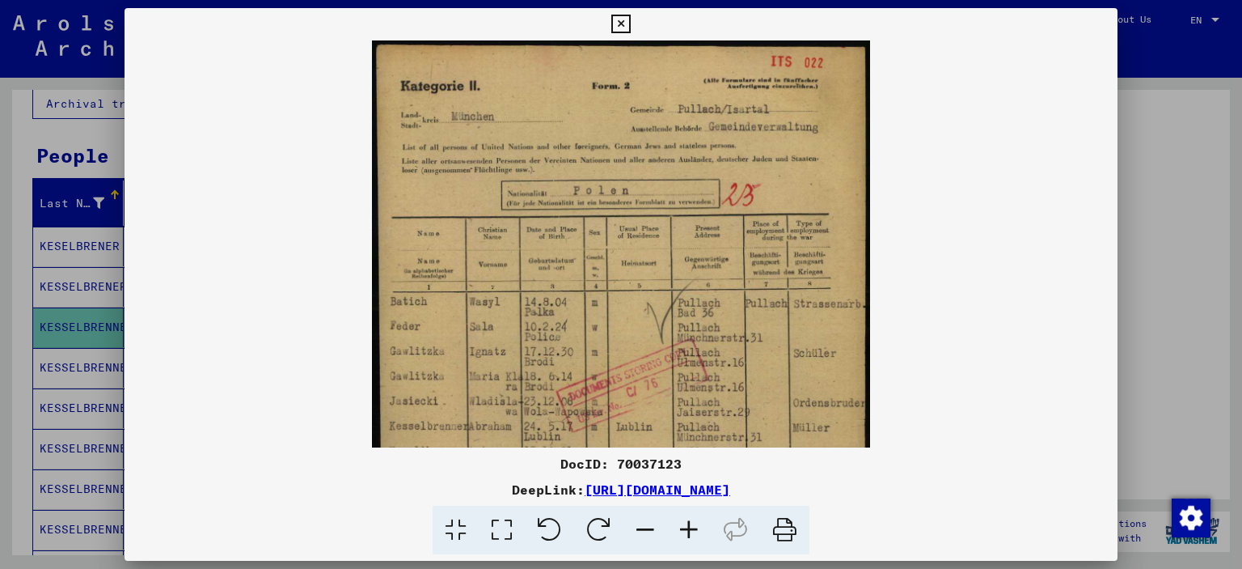
click at [691, 534] on icon at bounding box center [689, 530] width 44 height 49
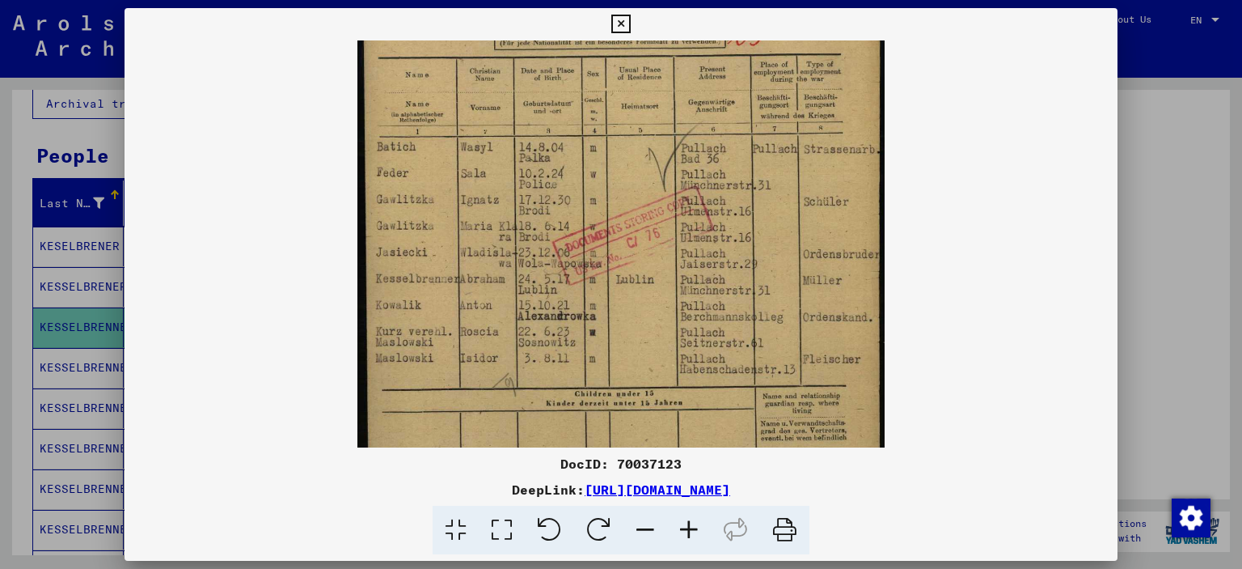
scroll to position [178, 0]
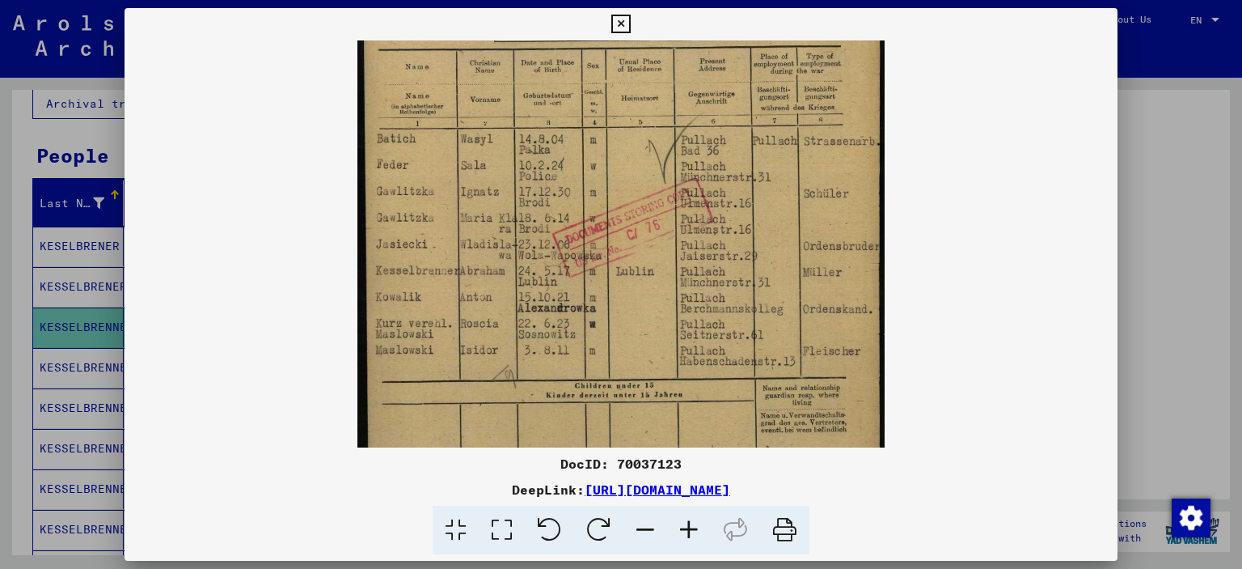
drag, startPoint x: 665, startPoint y: 290, endPoint x: 686, endPoint y: 164, distance: 127.9
click at [686, 164] on img at bounding box center [620, 228] width 527 height 730
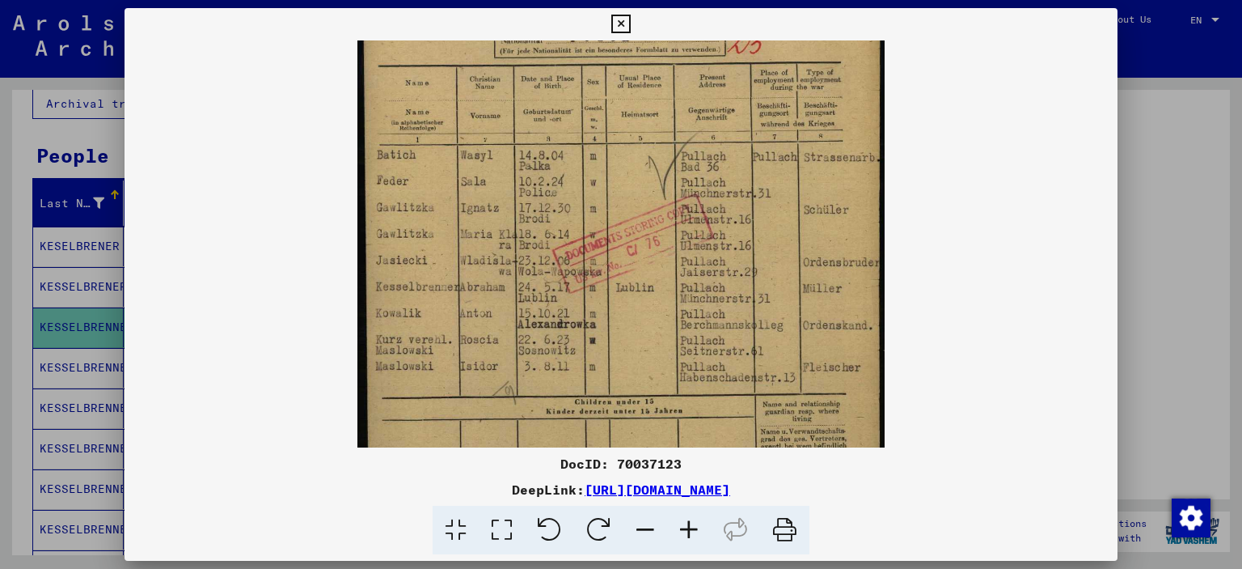
scroll to position [155, 0]
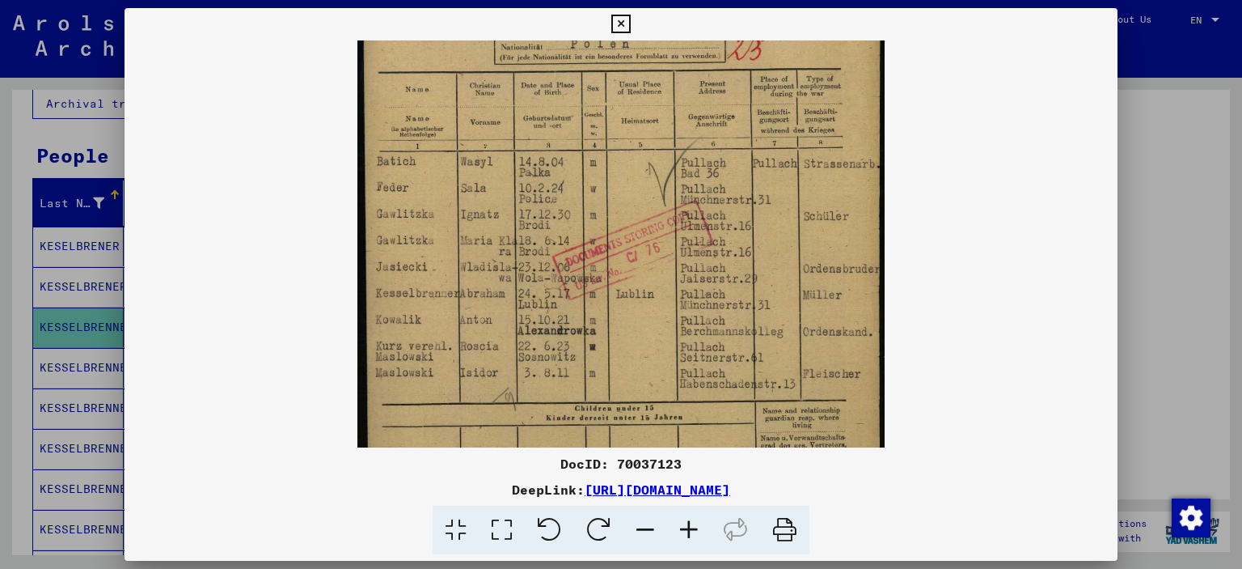
drag, startPoint x: 711, startPoint y: 275, endPoint x: 711, endPoint y: 301, distance: 25.9
click at [711, 301] on img at bounding box center [620, 250] width 527 height 730
click at [1187, 161] on div at bounding box center [621, 284] width 1242 height 569
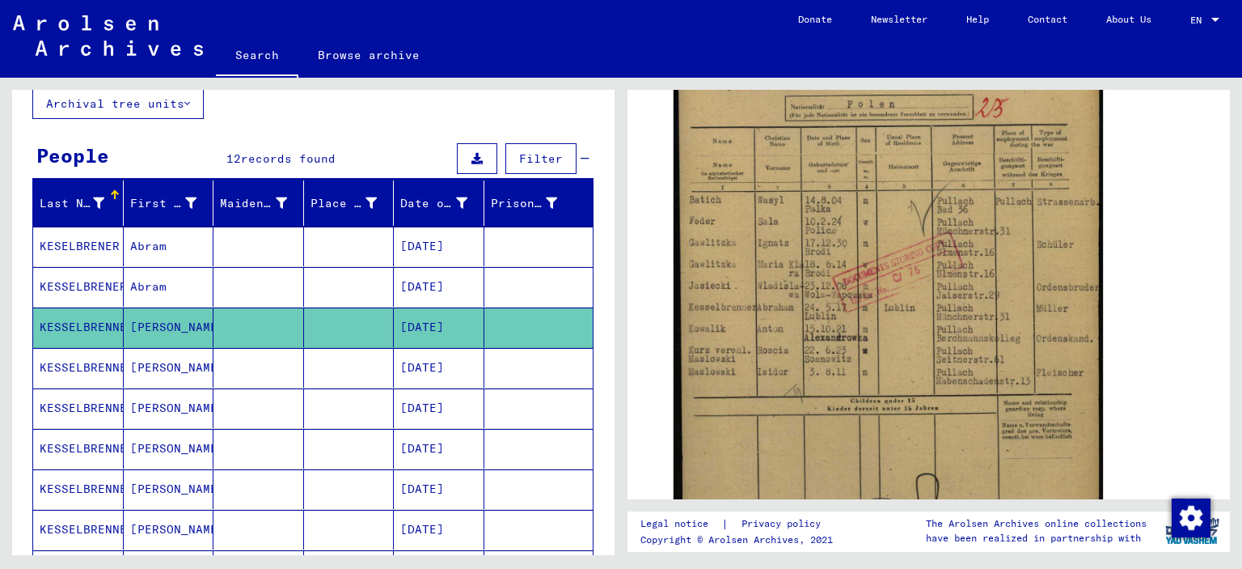
click at [86, 365] on mat-cell "KESSELBRENNER" at bounding box center [78, 368] width 91 height 40
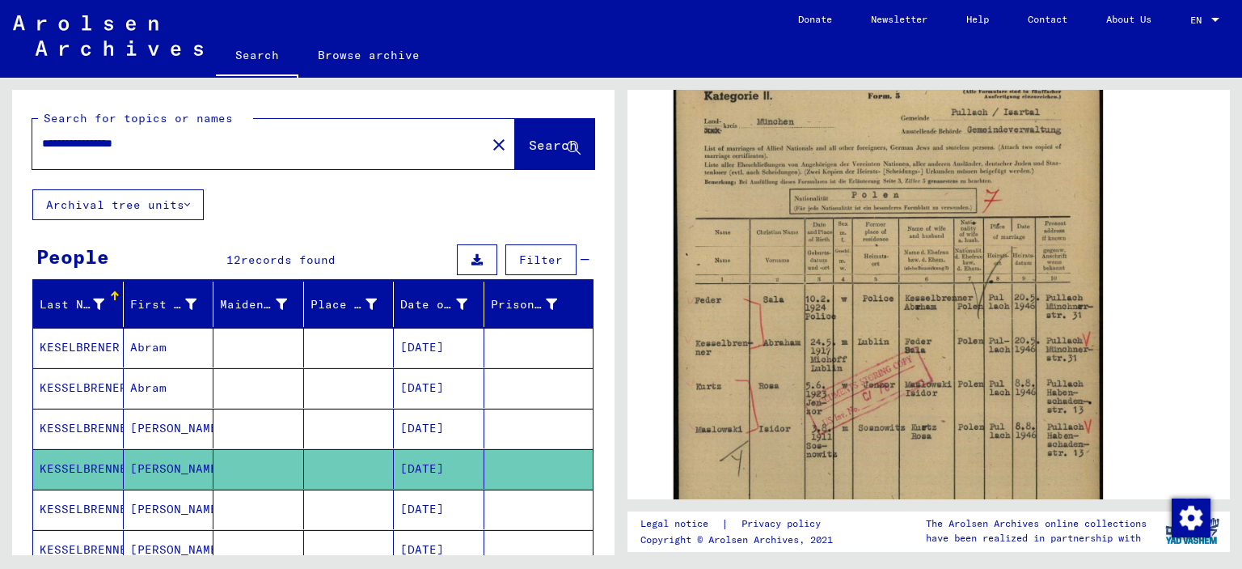
drag, startPoint x: 218, startPoint y: 138, endPoint x: 29, endPoint y: 154, distance: 190.0
click at [29, 154] on div "**********" at bounding box center [313, 139] width 603 height 99
paste input "text"
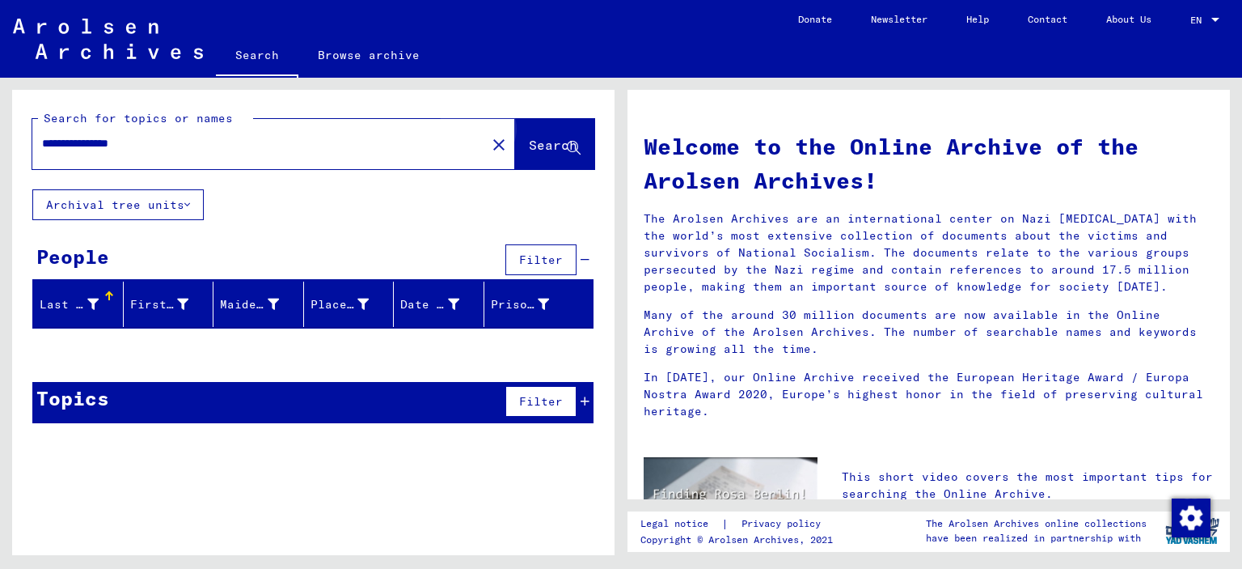
click at [544, 148] on span "Search" at bounding box center [553, 145] width 49 height 16
click at [142, 145] on input "**********" at bounding box center [254, 143] width 425 height 17
click at [133, 145] on input "**********" at bounding box center [254, 143] width 425 height 17
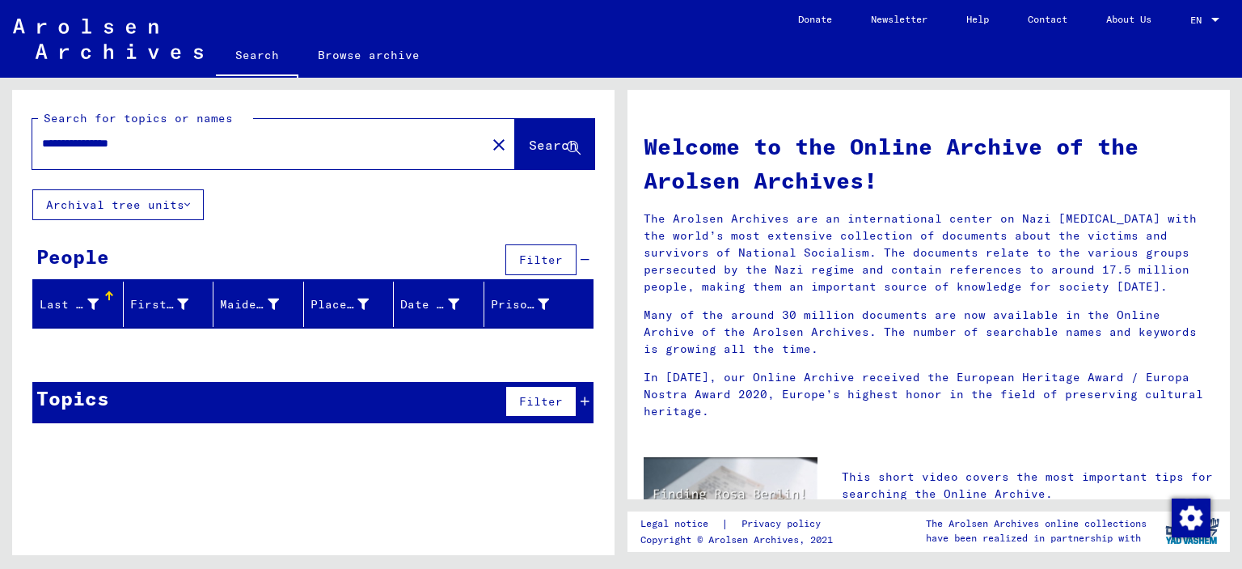
paste input "text"
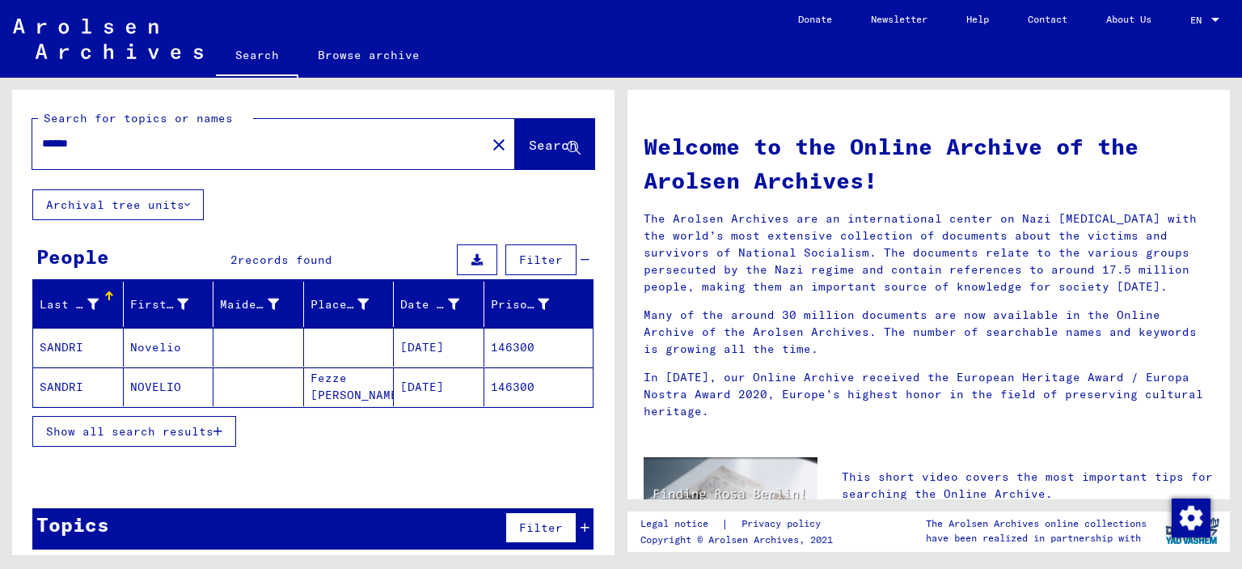
click at [150, 438] on button "Show all search results" at bounding box center [134, 431] width 204 height 31
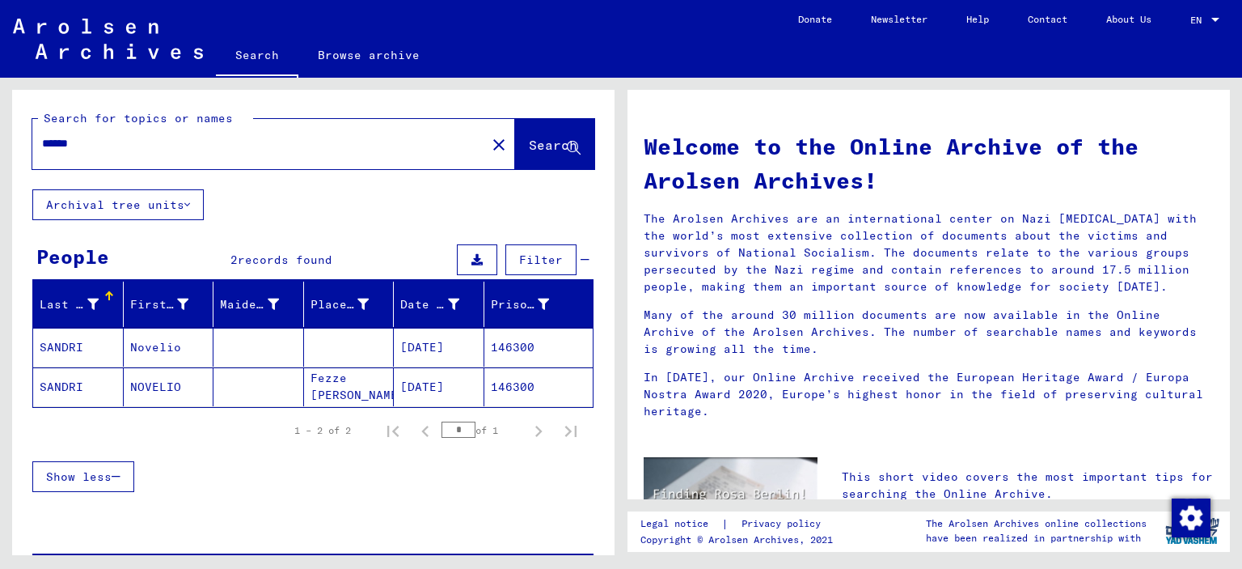
click at [66, 137] on div "******" at bounding box center [249, 143] width 434 height 36
click at [66, 137] on input "******" at bounding box center [254, 143] width 425 height 17
paste input "**********"
click at [529, 141] on span "Search" at bounding box center [553, 145] width 49 height 16
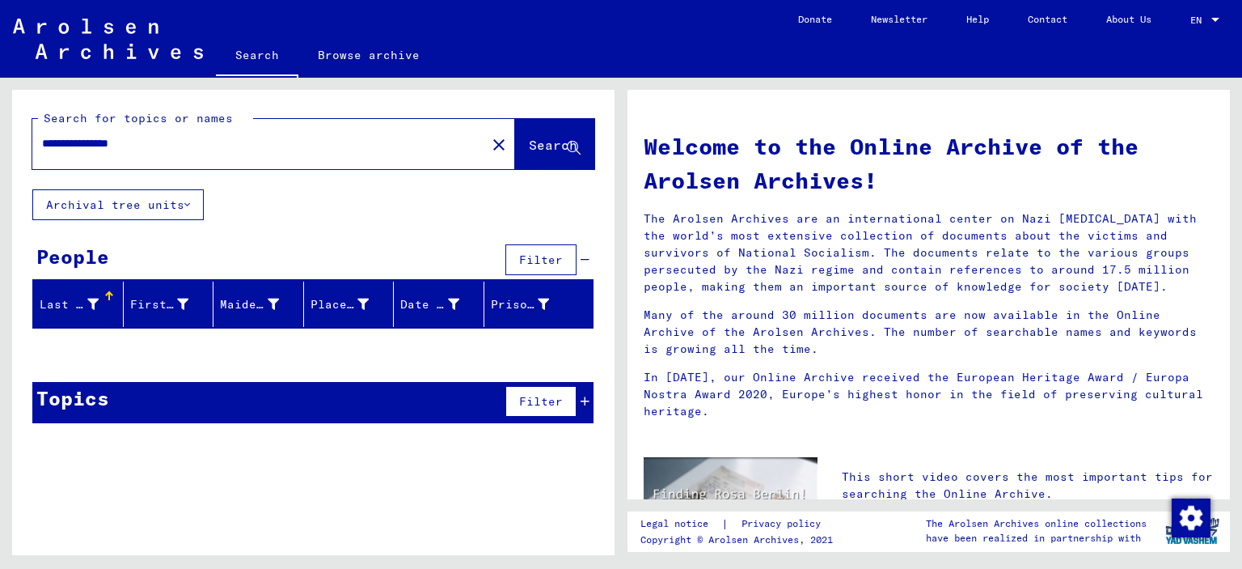
click at [132, 144] on input "**********" at bounding box center [254, 143] width 425 height 17
click at [125, 140] on input "**********" at bounding box center [254, 143] width 425 height 17
click at [529, 138] on span "Search" at bounding box center [553, 145] width 49 height 16
click at [78, 142] on input "**********" at bounding box center [254, 143] width 425 height 17
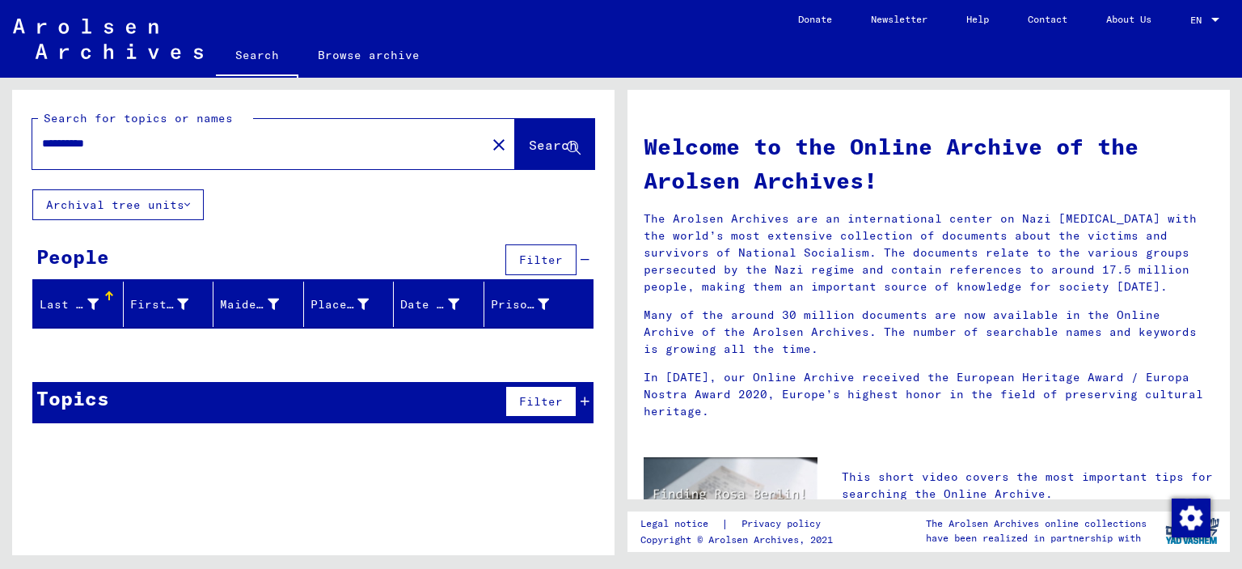
click at [78, 142] on input "**********" at bounding box center [254, 143] width 425 height 17
paste input "*"
click at [537, 143] on span "Search" at bounding box center [553, 145] width 49 height 16
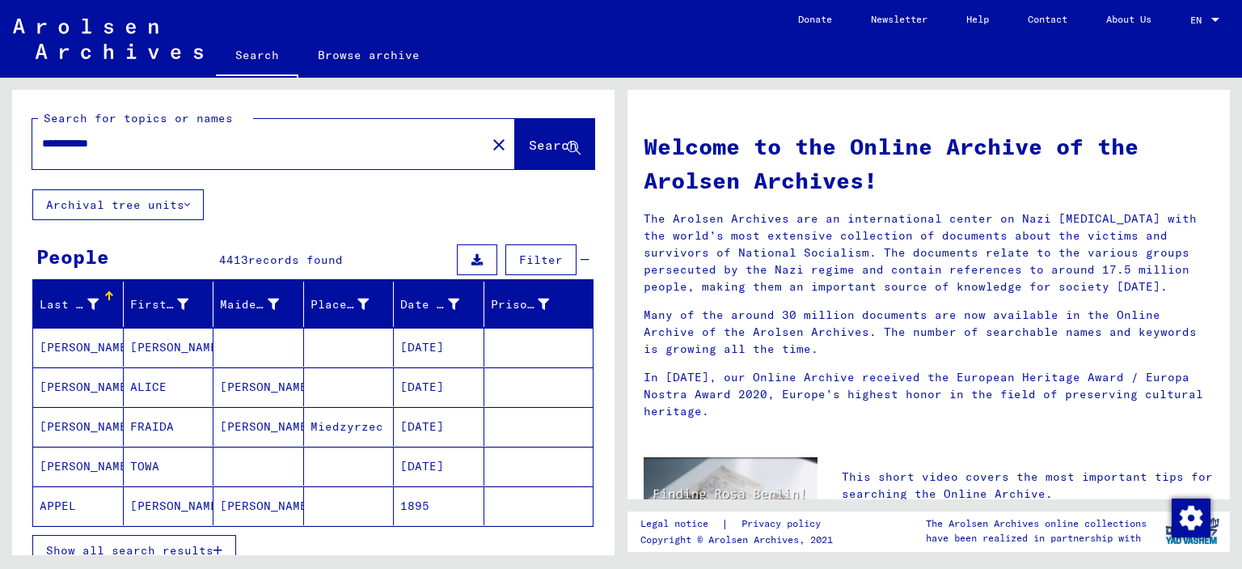
click at [144, 146] on input "**********" at bounding box center [254, 143] width 425 height 17
type input "**********"
click at [529, 146] on span "Search" at bounding box center [553, 145] width 49 height 16
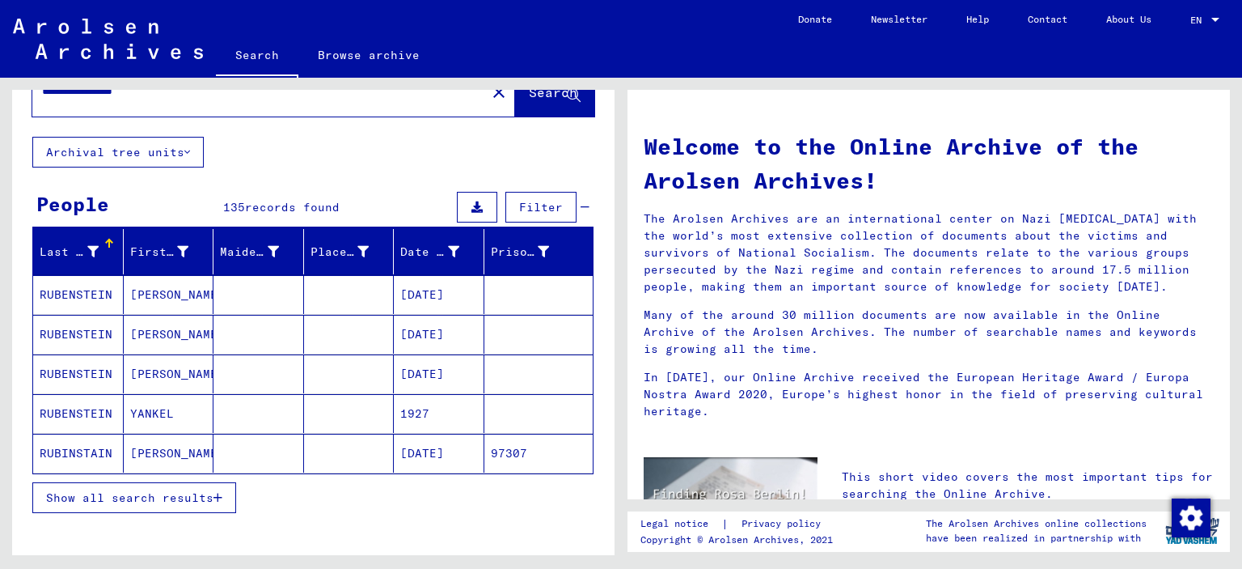
scroll to position [81, 0]
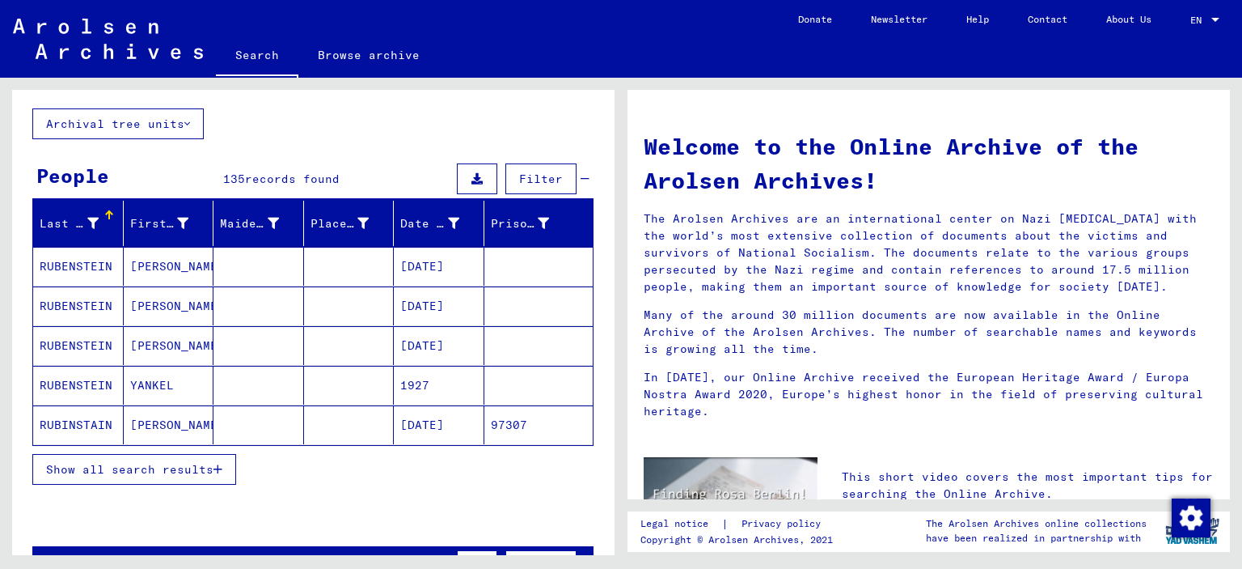
click at [133, 469] on span "Show all search results" at bounding box center [129, 469] width 167 height 15
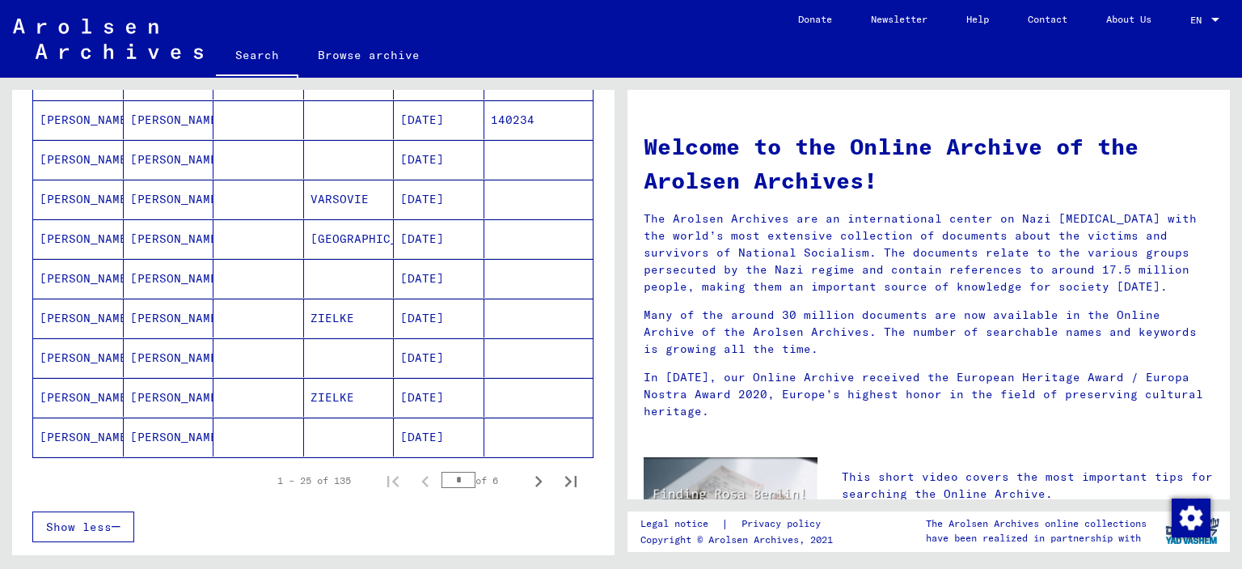
scroll to position [890, 0]
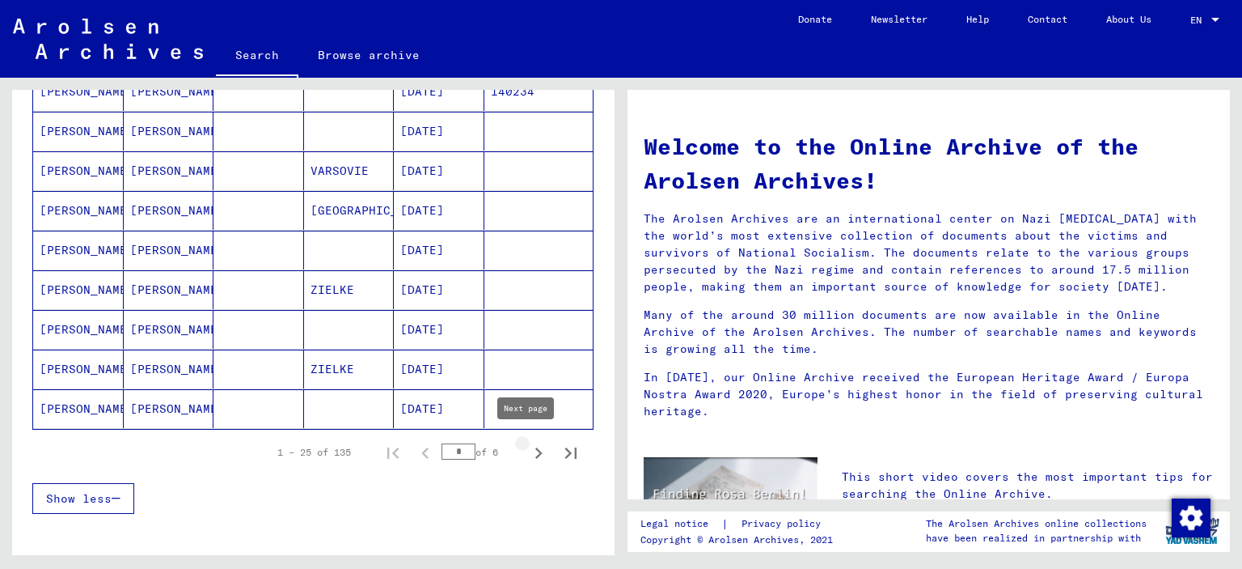
click at [535, 447] on icon "Next page" at bounding box center [538, 452] width 7 height 11
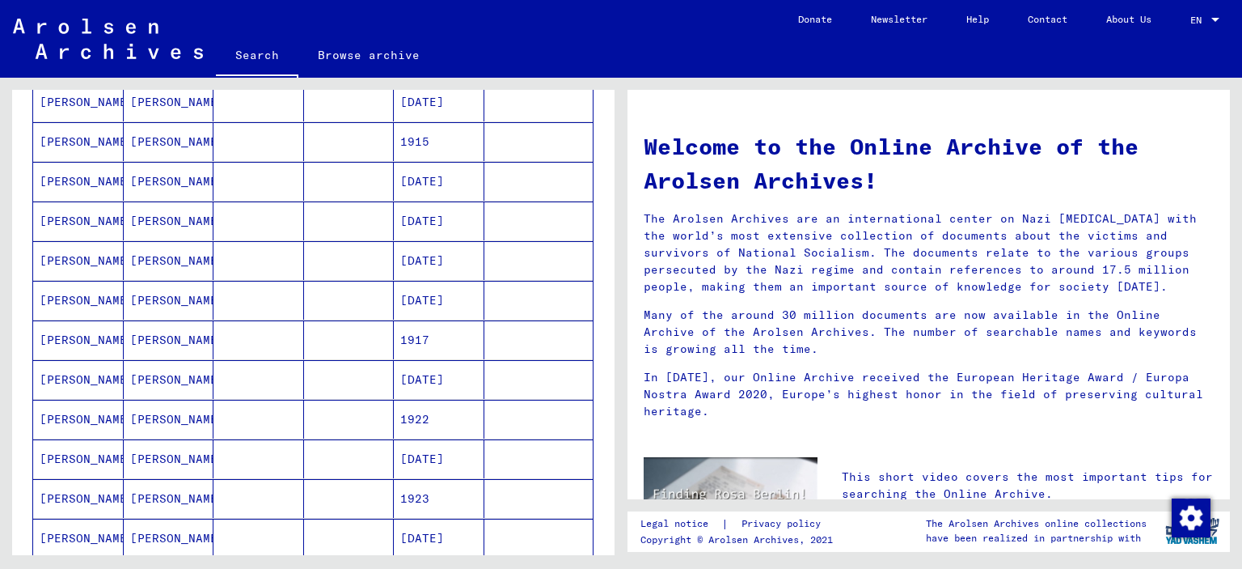
scroll to position [809, 0]
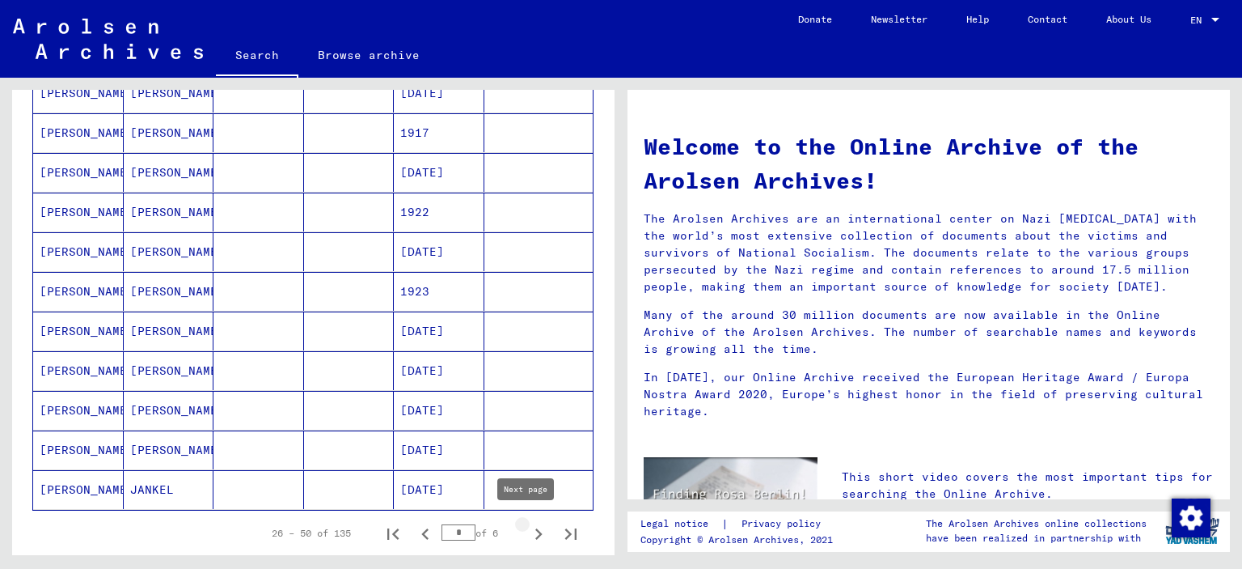
click at [535, 528] on icon "Next page" at bounding box center [538, 533] width 7 height 11
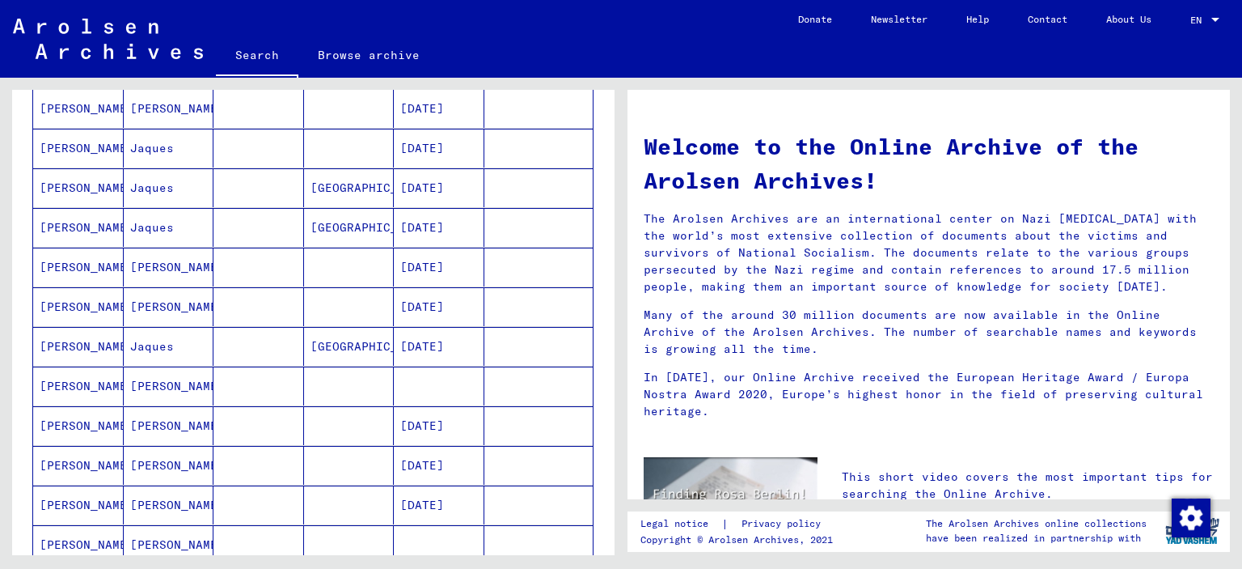
scroll to position [890, 0]
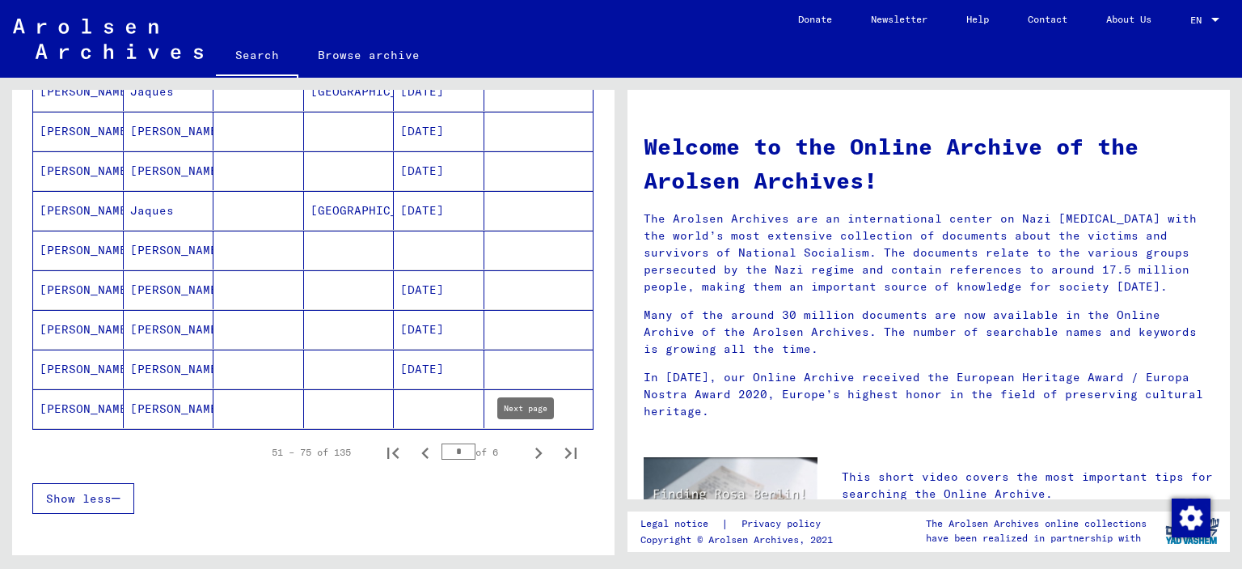
click at [527, 445] on icon "Next page" at bounding box center [538, 453] width 23 height 23
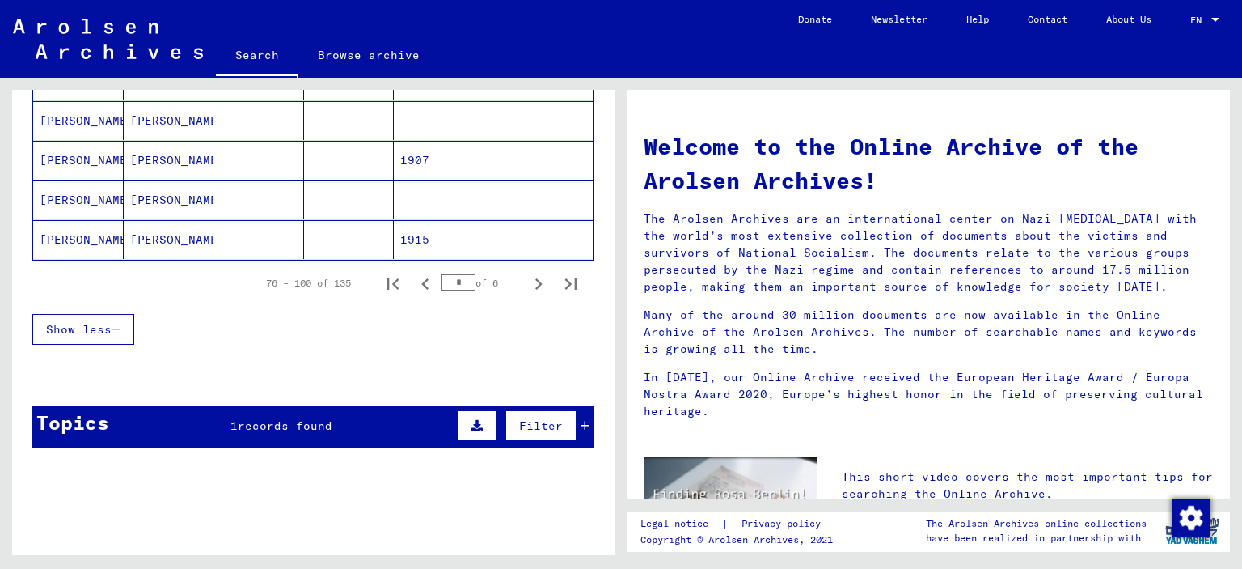
scroll to position [1081, 0]
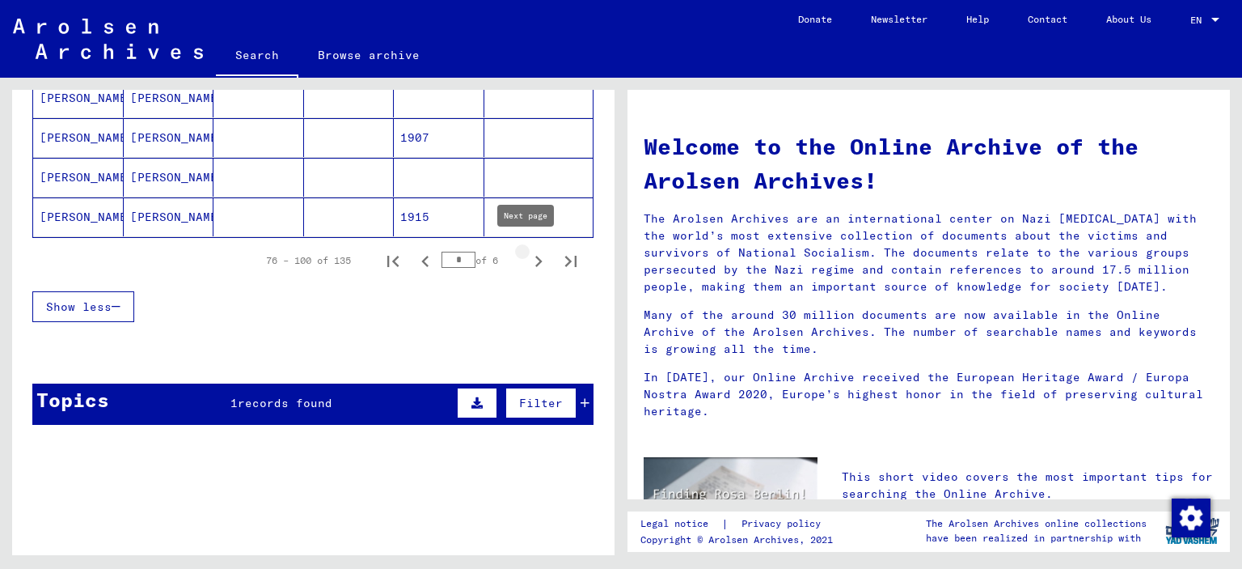
click at [535, 256] on icon "Next page" at bounding box center [538, 261] width 7 height 11
click at [535, 257] on icon "Next page" at bounding box center [538, 261] width 7 height 11
type input "*"
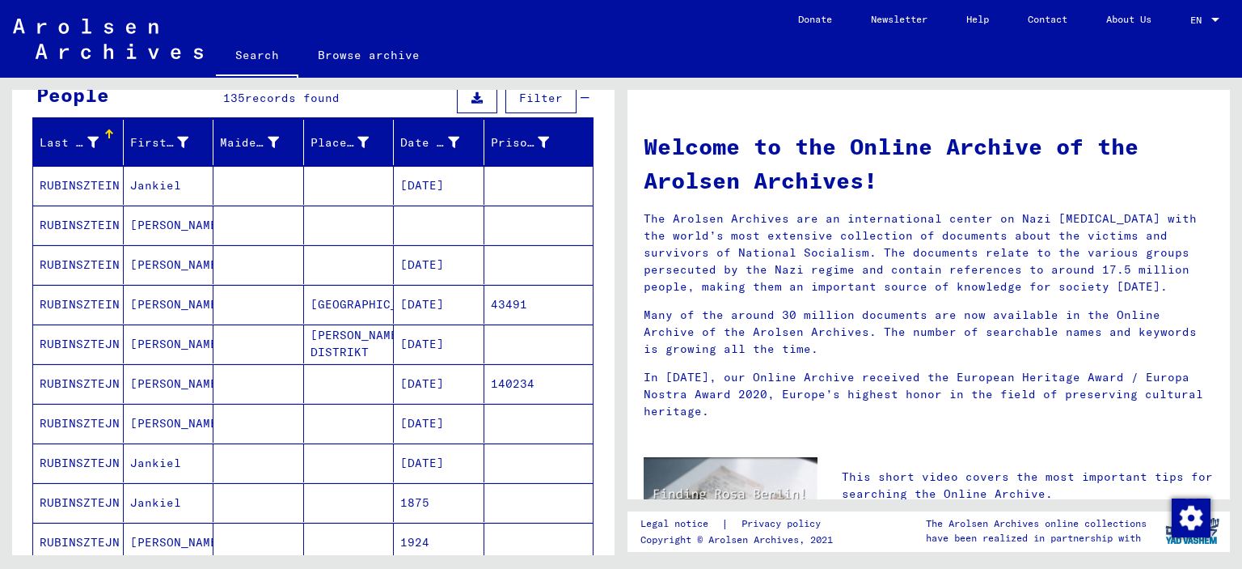
scroll to position [0, 0]
